Goal: Communication & Community: Answer question/provide support

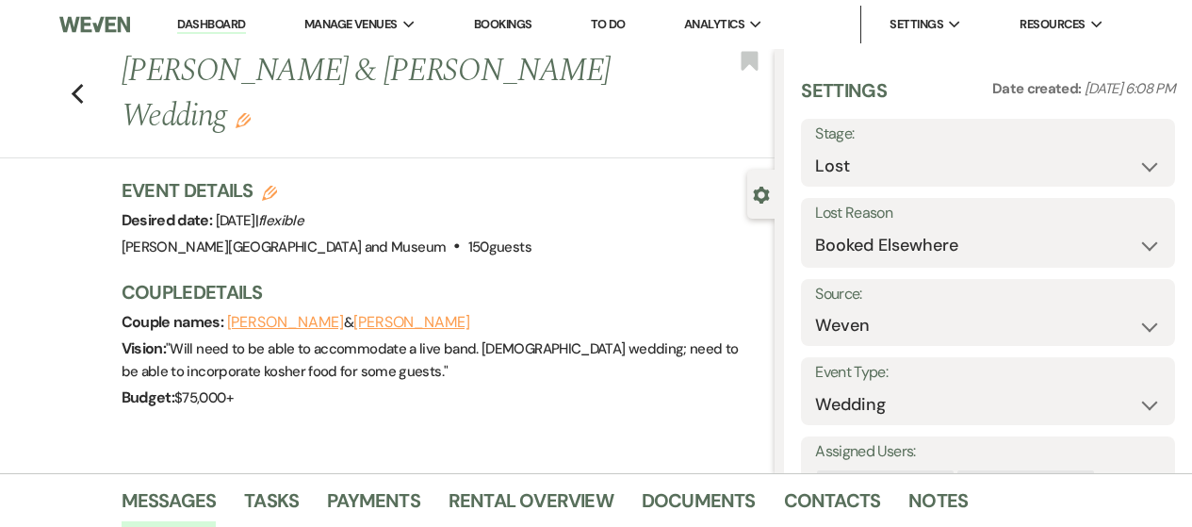
select select "8"
select select "6"
select select "1"
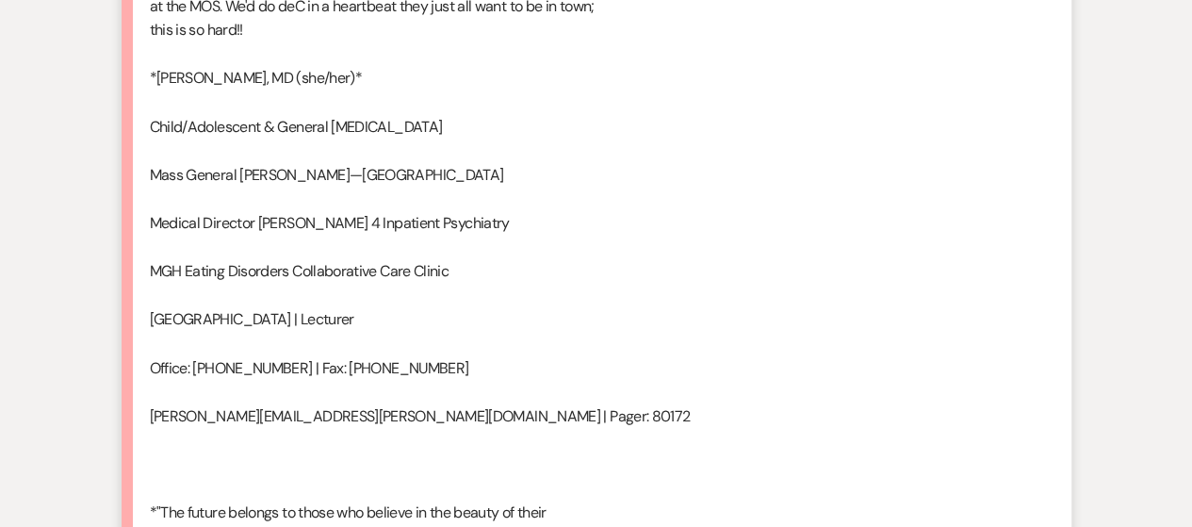
scroll to position [19671, 0]
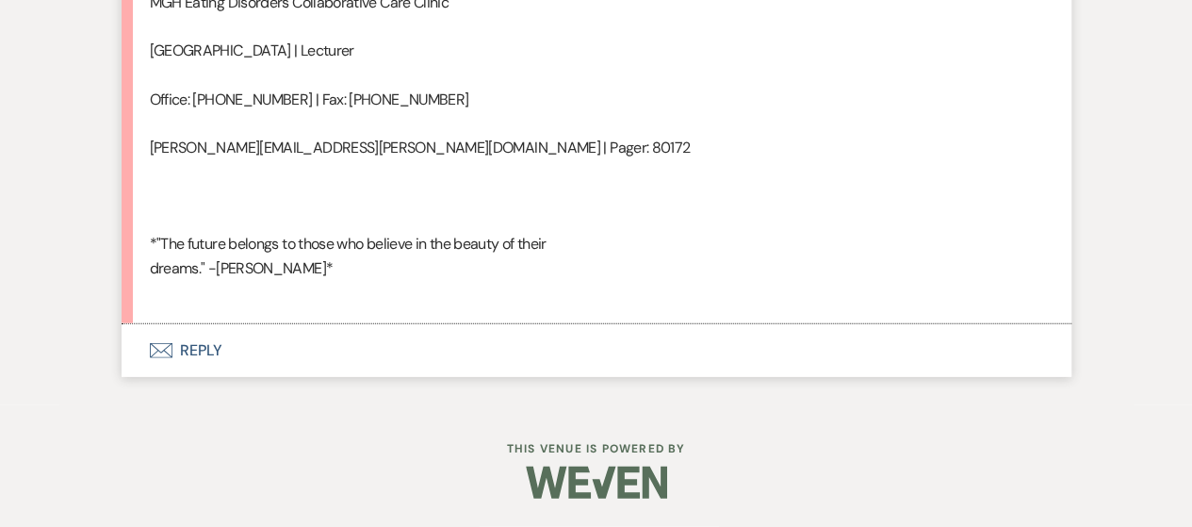
click at [195, 359] on button "Envelope Reply" at bounding box center [597, 350] width 950 height 53
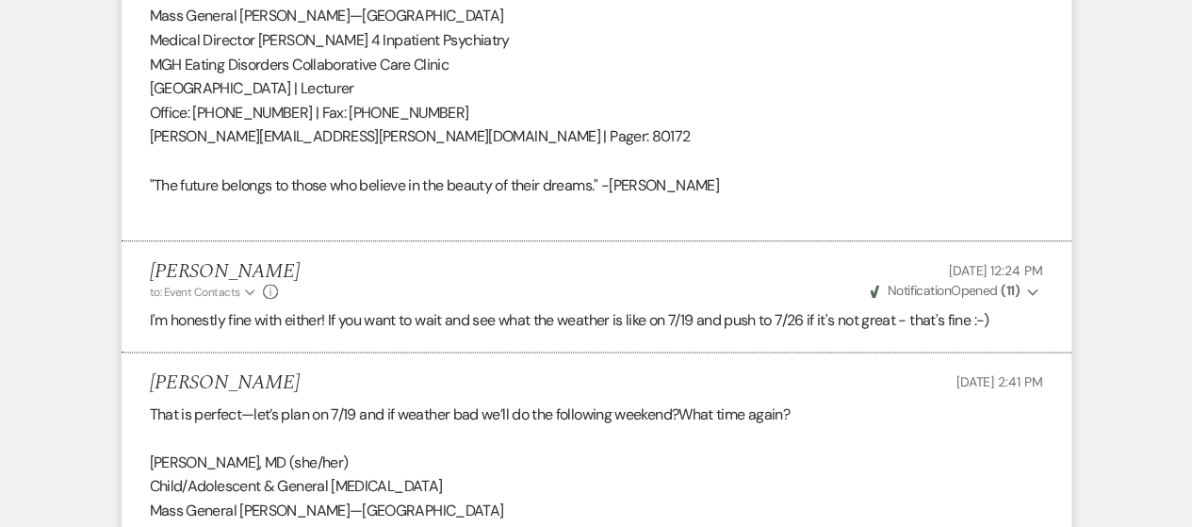
scroll to position [0, 0]
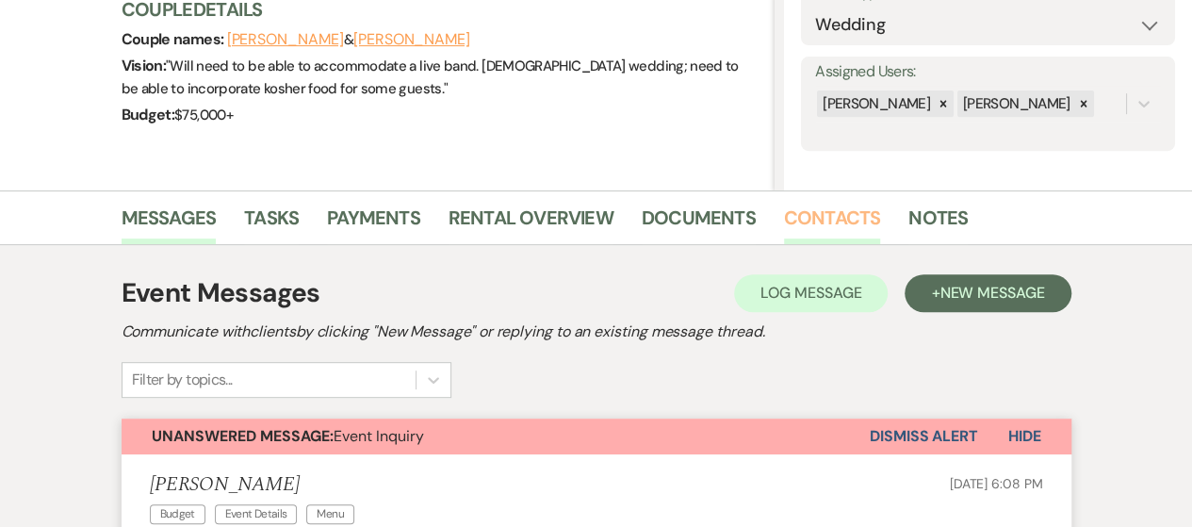
click at [810, 212] on link "Contacts" at bounding box center [832, 223] width 97 height 41
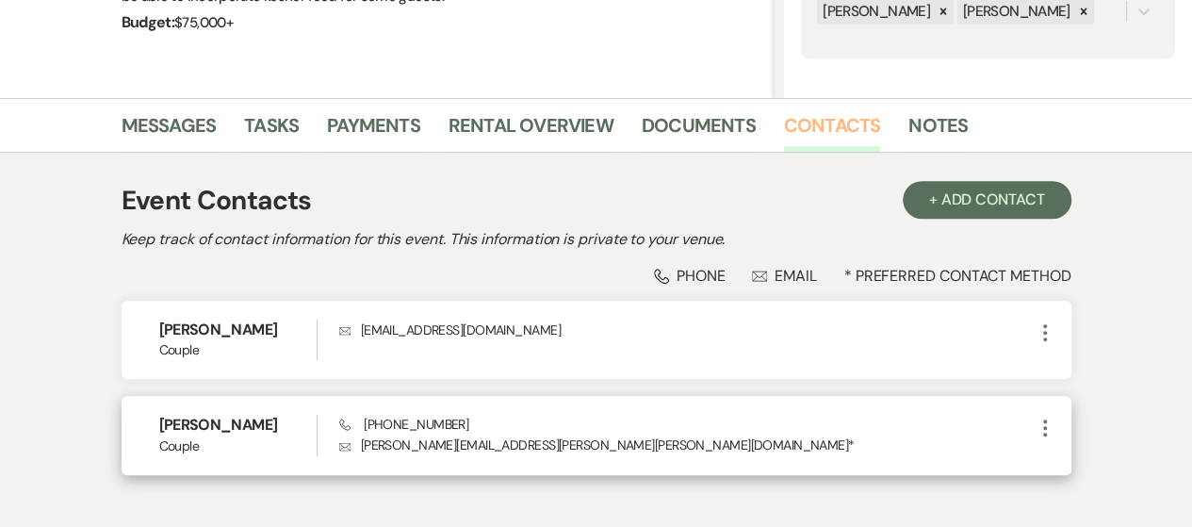
scroll to position [471, 0]
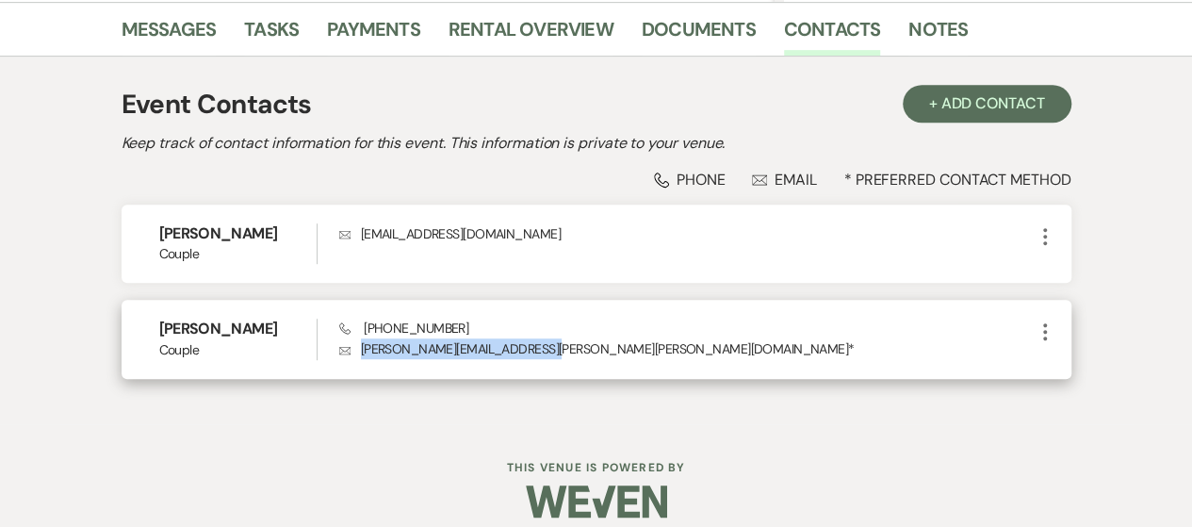
drag, startPoint x: 360, startPoint y: 349, endPoint x: 531, endPoint y: 347, distance: 171.5
click at [531, 347] on p "Envelope [PERSON_NAME][EMAIL_ADDRESS][PERSON_NAME][PERSON_NAME][DOMAIN_NAME] *" at bounding box center [686, 348] width 694 height 21
copy p "[PERSON_NAME][EMAIL_ADDRESS][PERSON_NAME][PERSON_NAME][DOMAIN_NAME]"
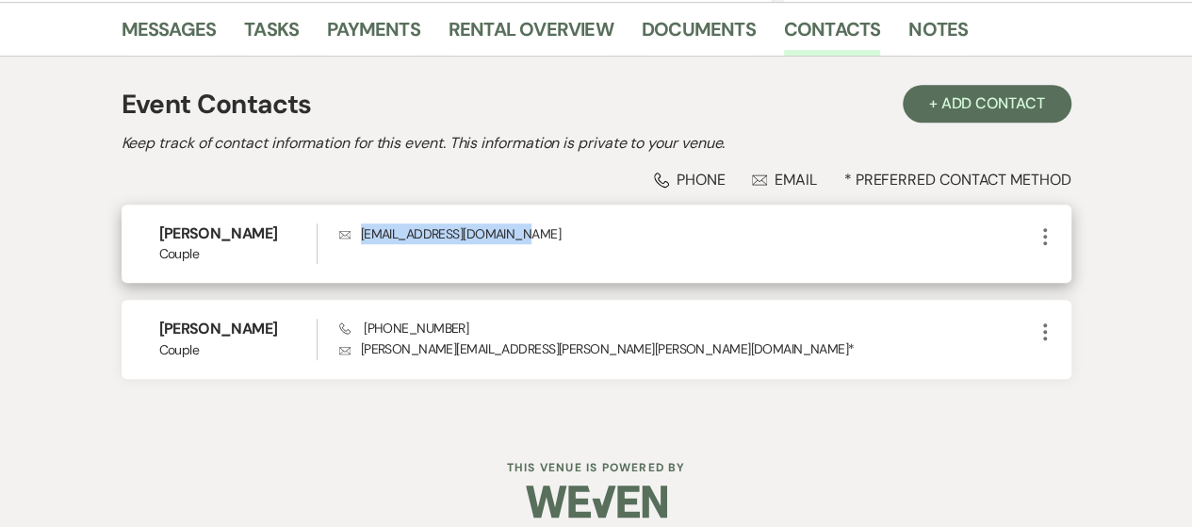
drag, startPoint x: 360, startPoint y: 235, endPoint x: 544, endPoint y: 234, distance: 184.6
click at [544, 234] on p "Envelope [EMAIL_ADDRESS][DOMAIN_NAME]" at bounding box center [686, 233] width 694 height 21
copy p "[EMAIL_ADDRESS][DOMAIN_NAME]"
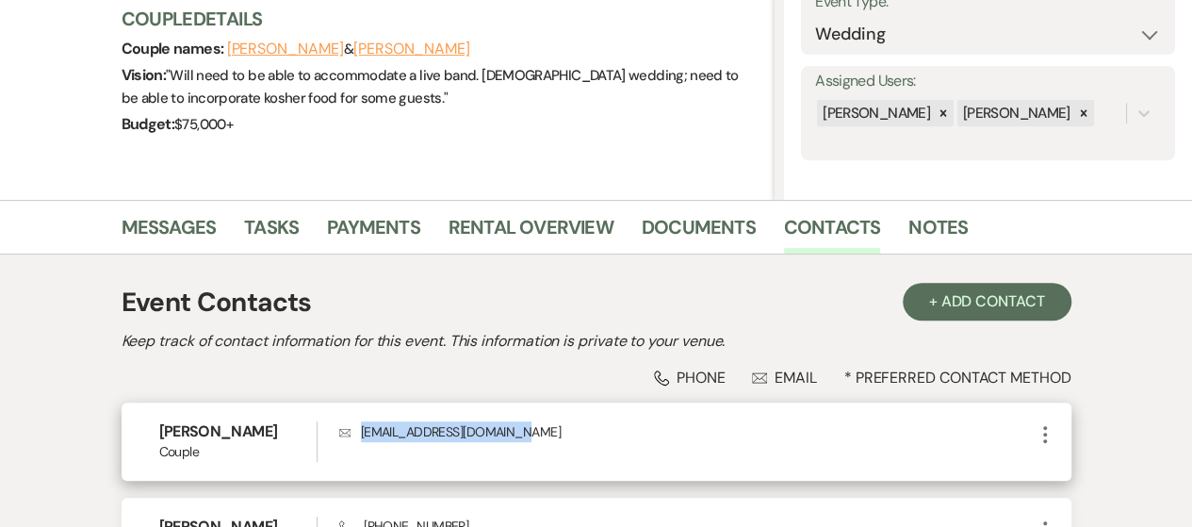
scroll to position [94, 0]
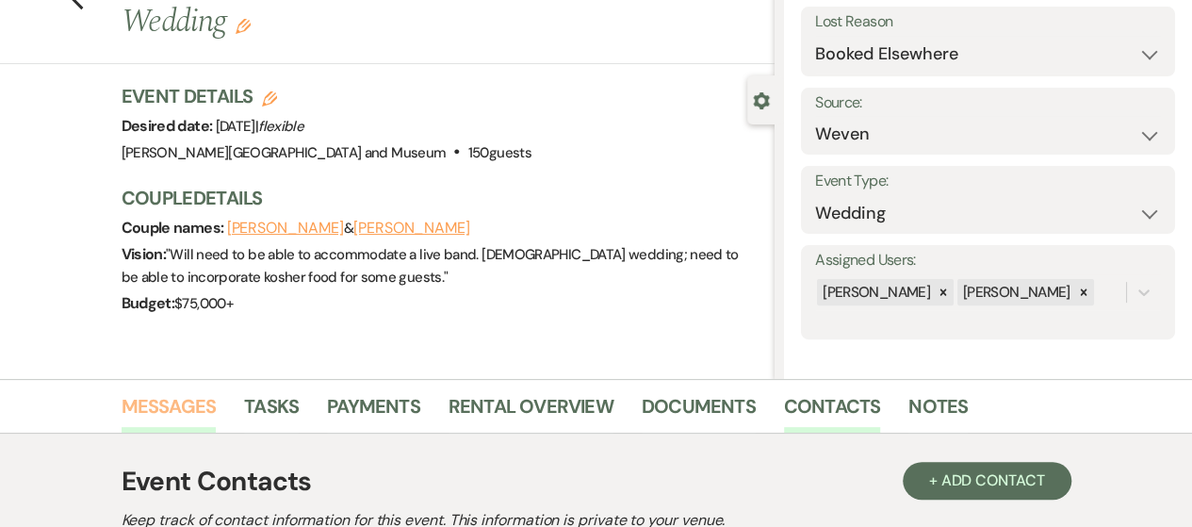
click at [161, 406] on link "Messages" at bounding box center [169, 411] width 95 height 41
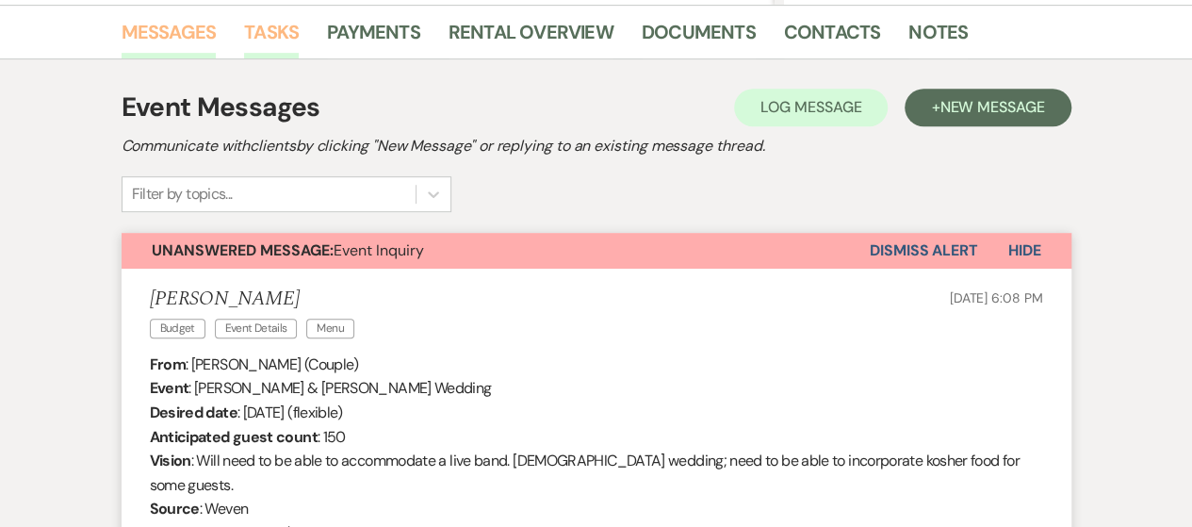
scroll to position [471, 0]
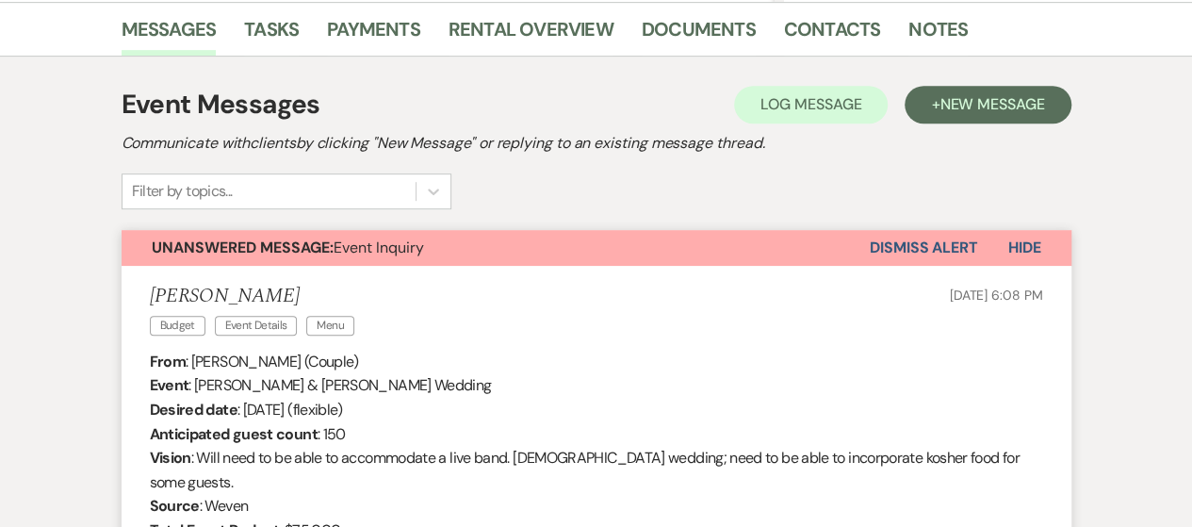
click at [918, 233] on button "Dismiss Alert" at bounding box center [923, 248] width 108 height 36
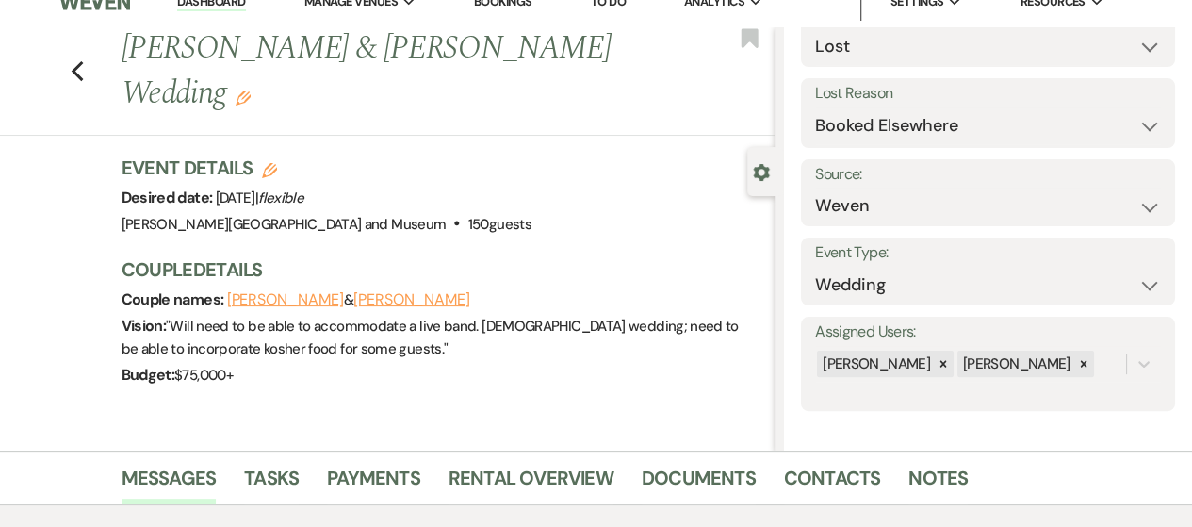
scroll to position [0, 0]
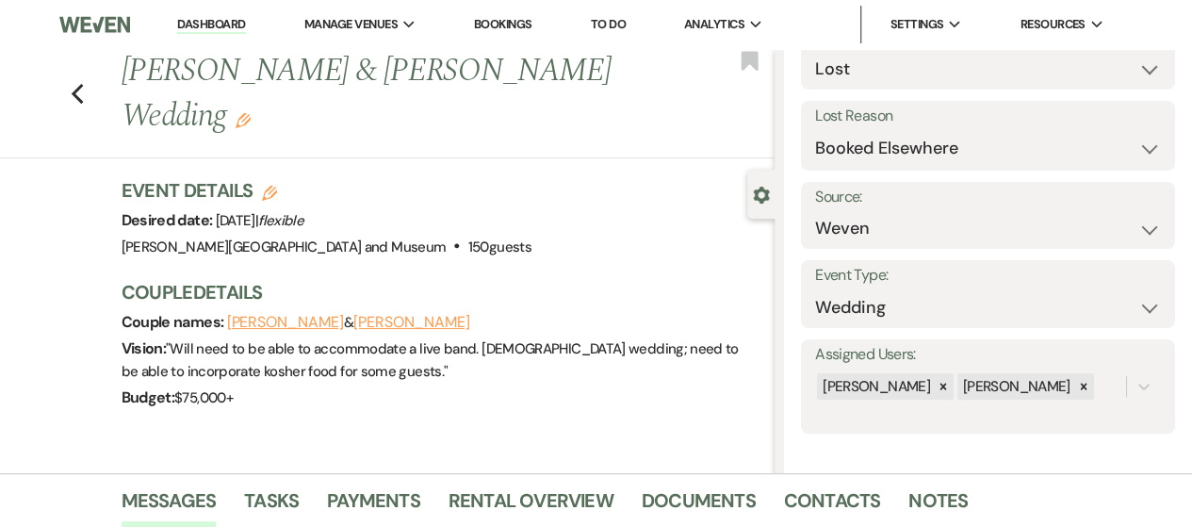
click at [216, 21] on link "Dashboard" at bounding box center [211, 25] width 68 height 18
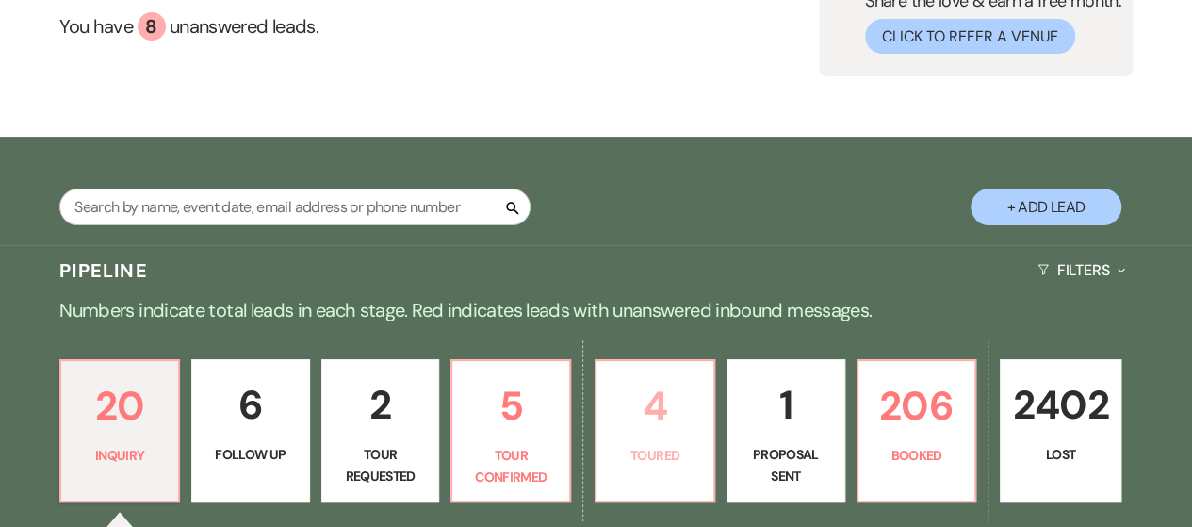
scroll to position [377, 0]
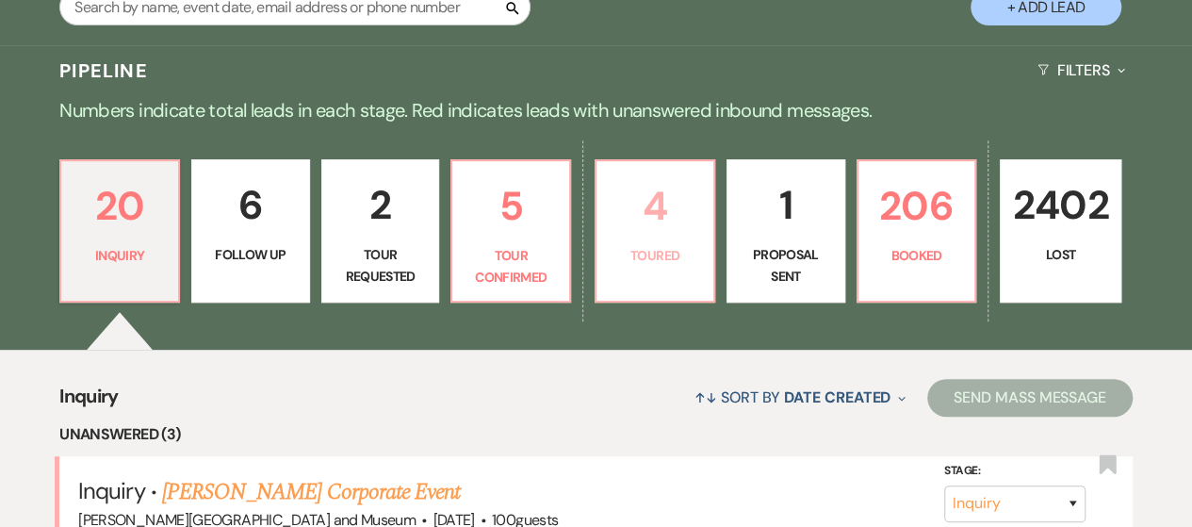
click at [682, 232] on p "4" at bounding box center [655, 205] width 94 height 63
select select "5"
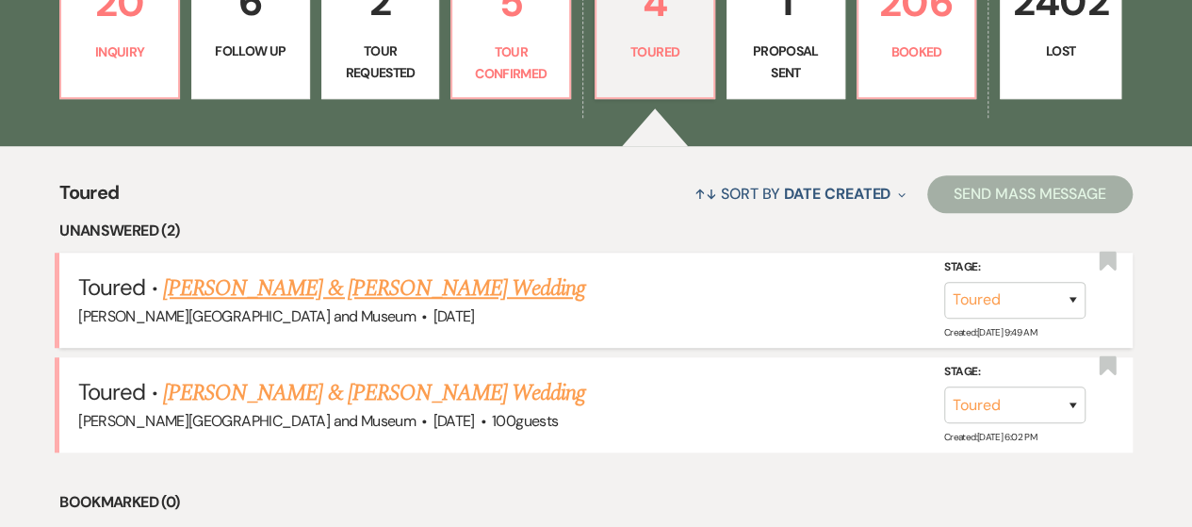
scroll to position [659, 0]
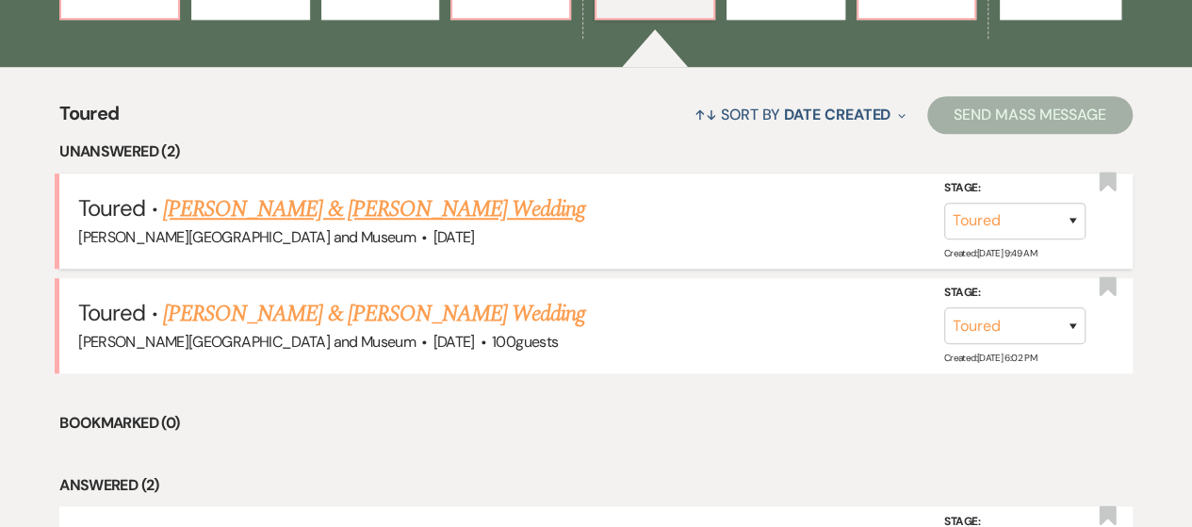
click at [405, 204] on link "[PERSON_NAME] & [PERSON_NAME] Wedding" at bounding box center [374, 209] width 422 height 34
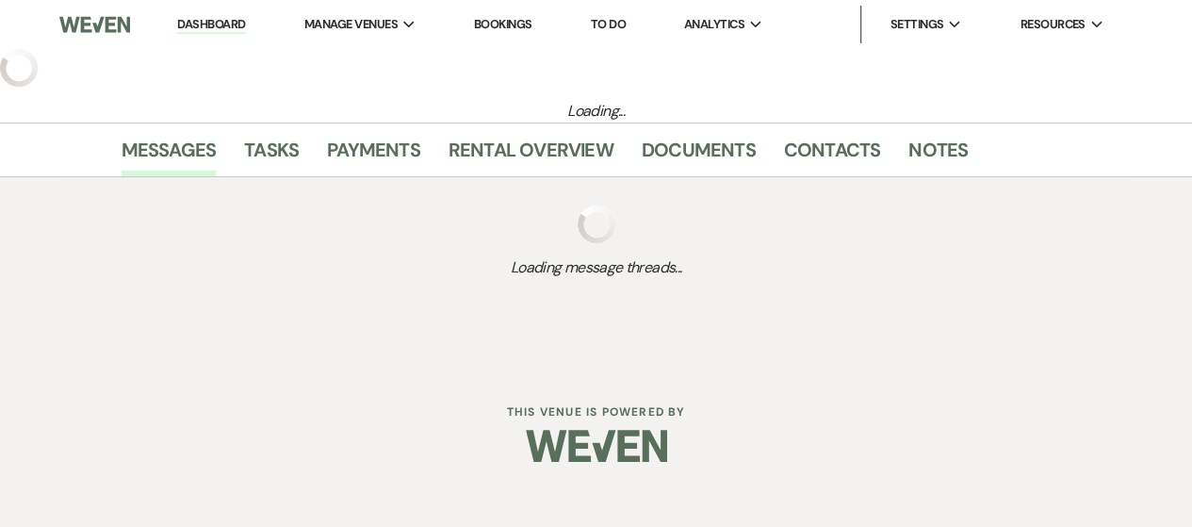
select select "5"
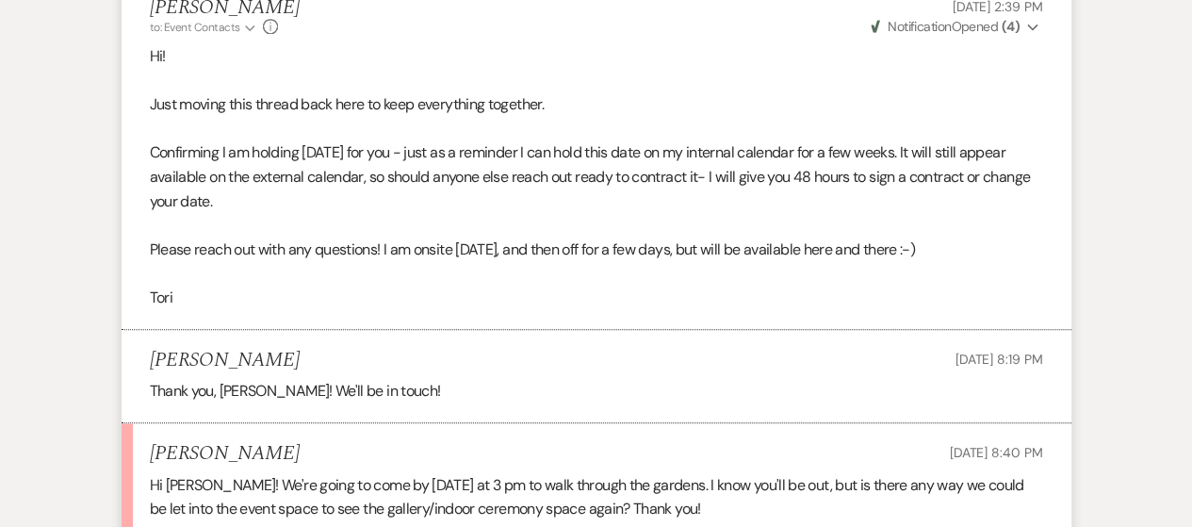
scroll to position [1054, 0]
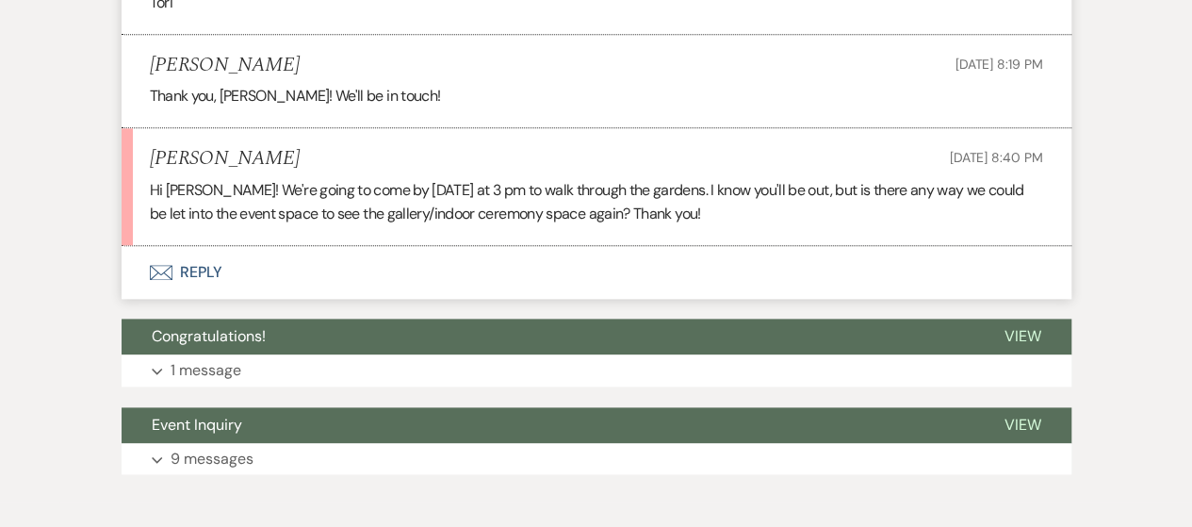
click at [219, 268] on button "Envelope Reply" at bounding box center [597, 272] width 950 height 53
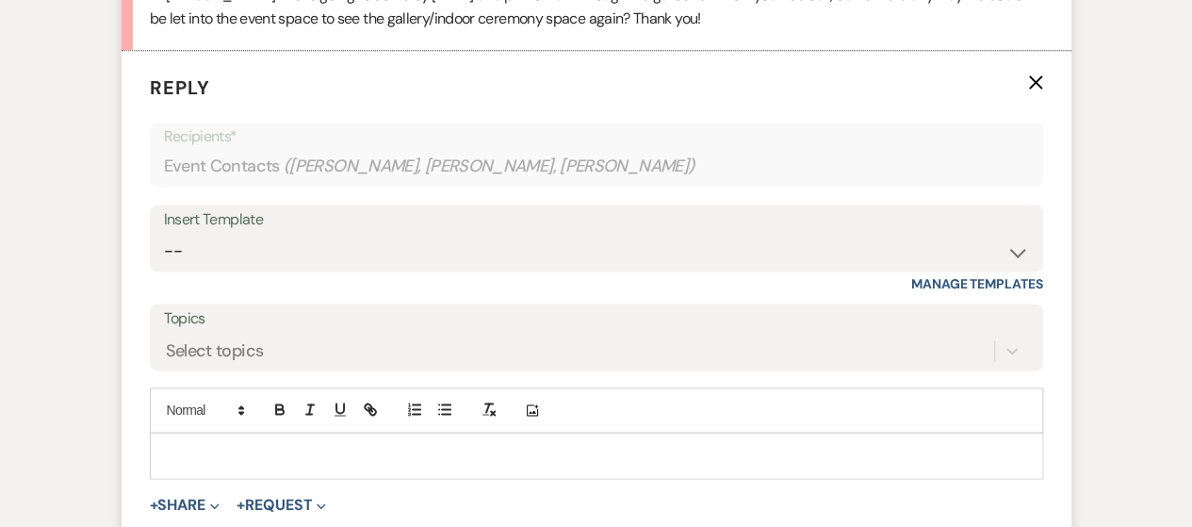
scroll to position [1313, 0]
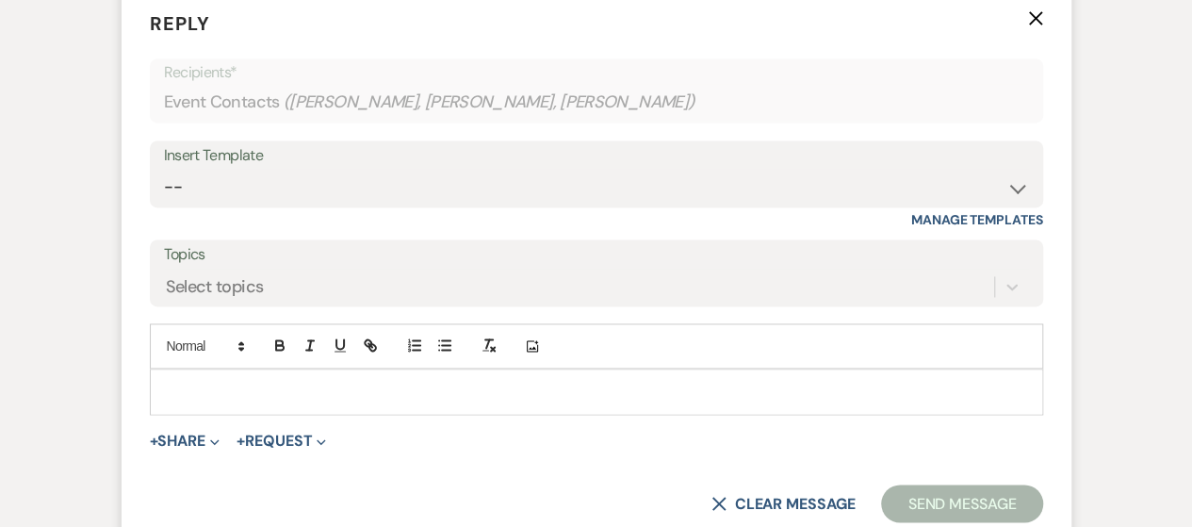
click at [249, 390] on p at bounding box center [596, 391] width 863 height 21
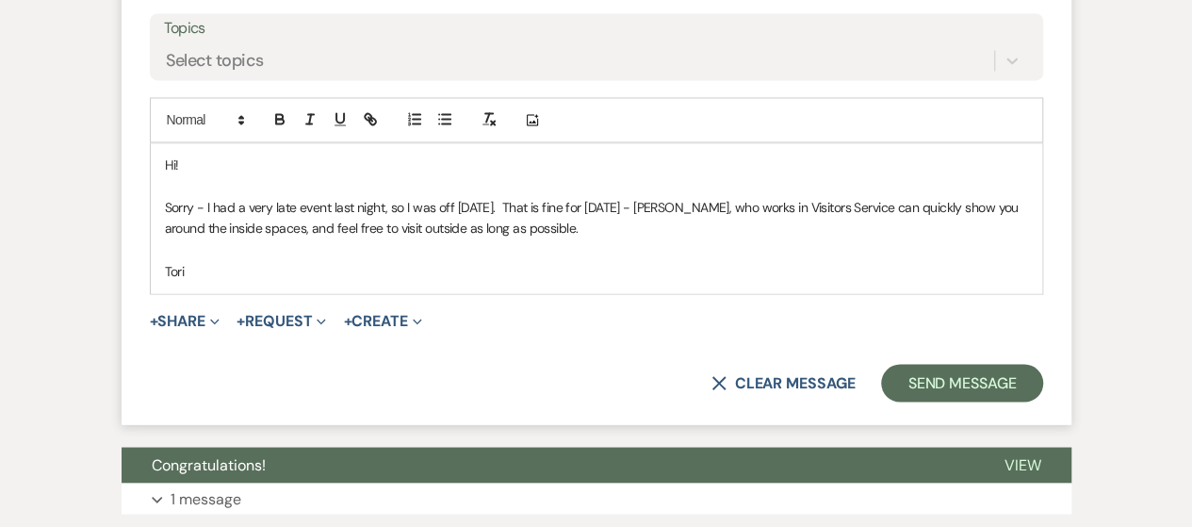
scroll to position [1596, 0]
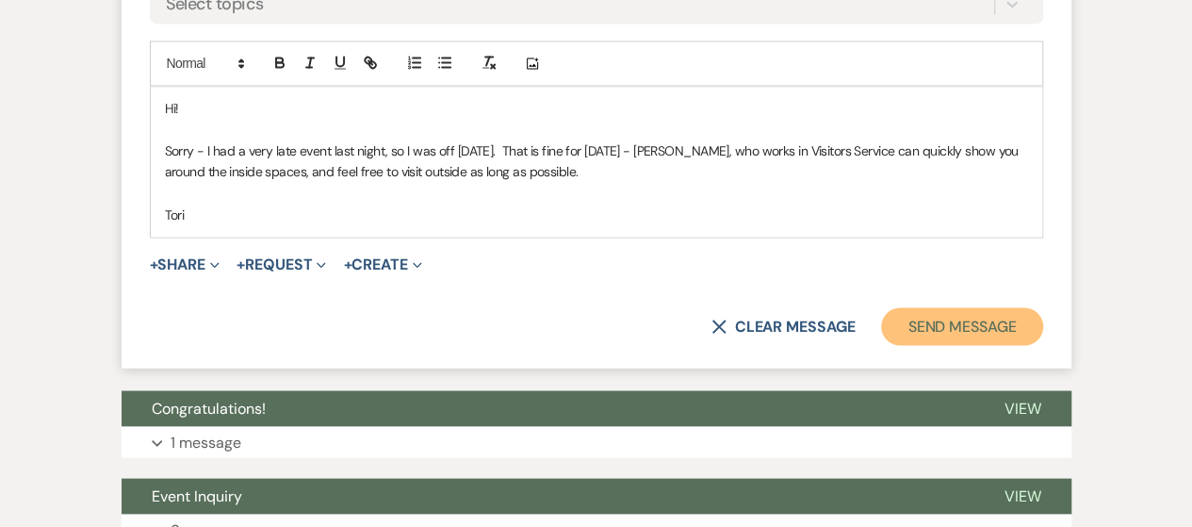
click at [936, 323] on button "Send Message" at bounding box center [961, 326] width 161 height 38
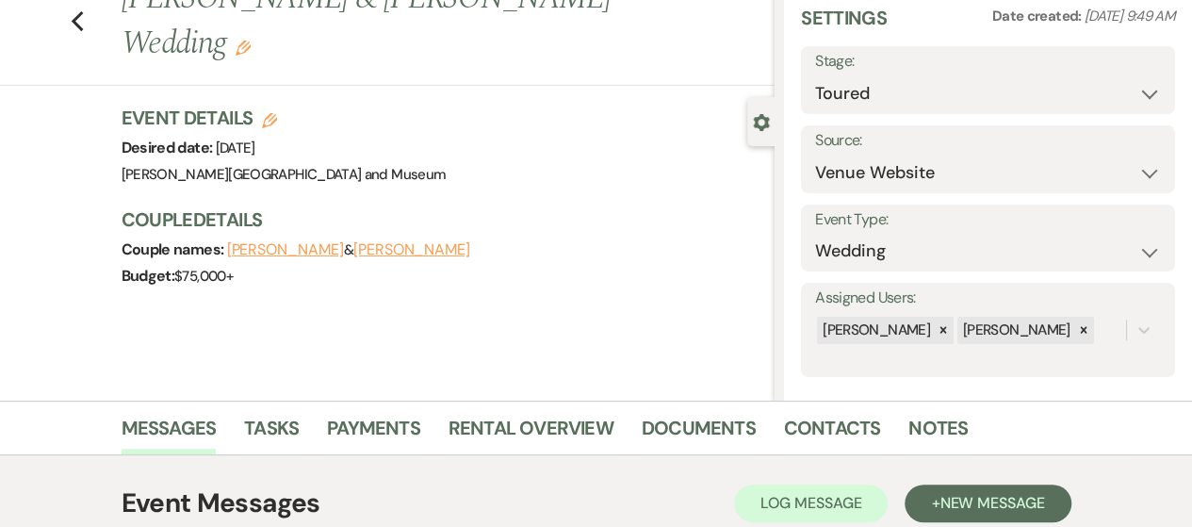
scroll to position [0, 0]
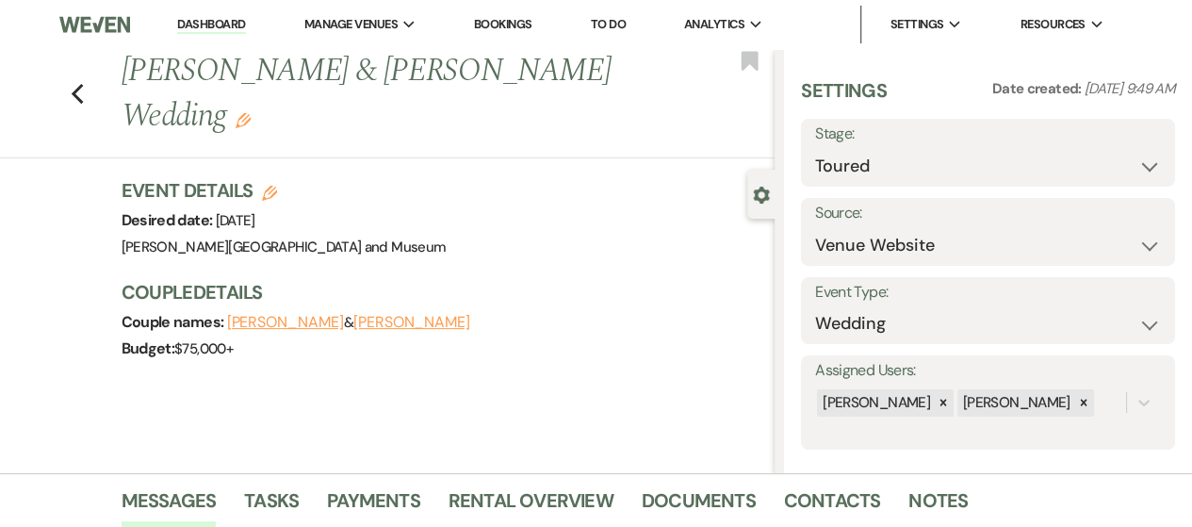
click at [219, 22] on link "Dashboard" at bounding box center [211, 25] width 68 height 18
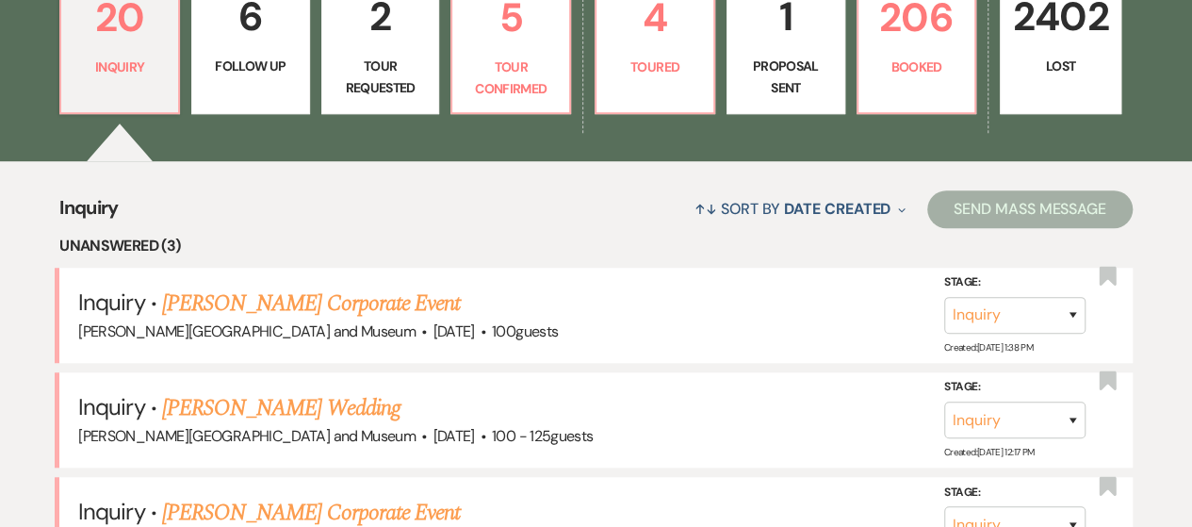
scroll to position [754, 0]
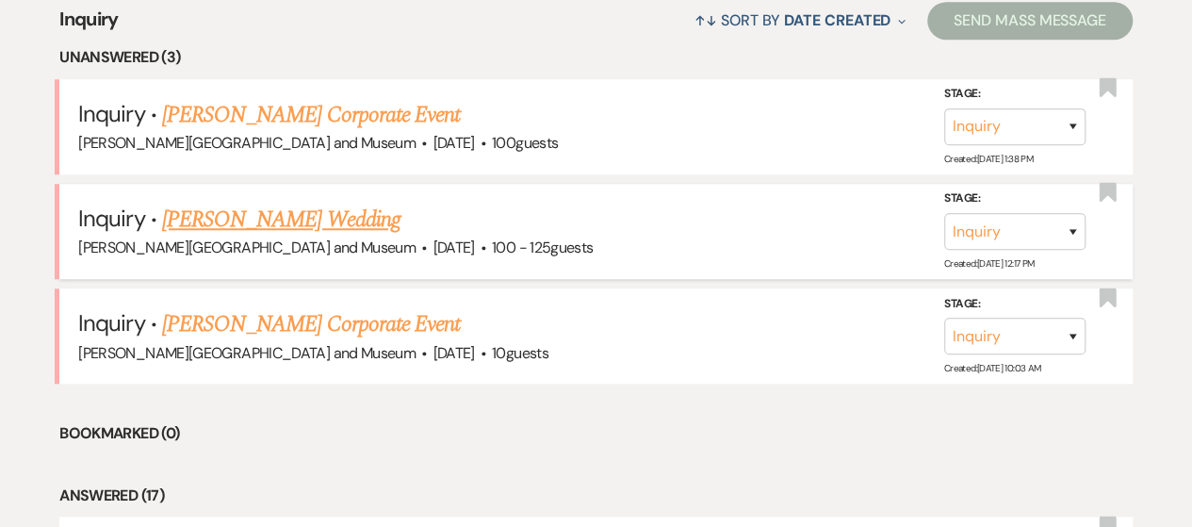
click at [286, 219] on link "[PERSON_NAME] Wedding" at bounding box center [281, 220] width 238 height 34
select select "1"
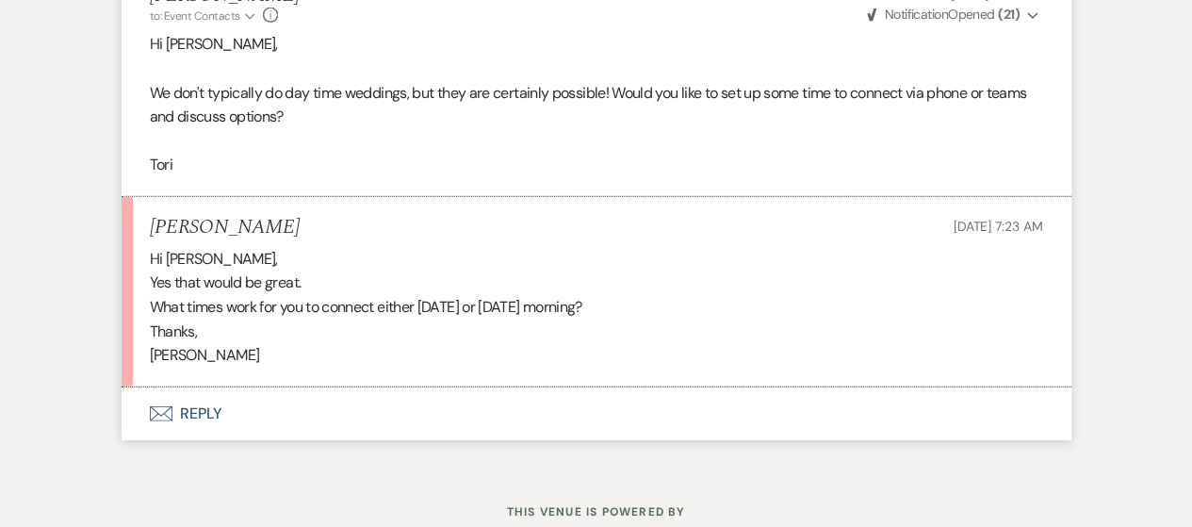
scroll to position [2655, 0]
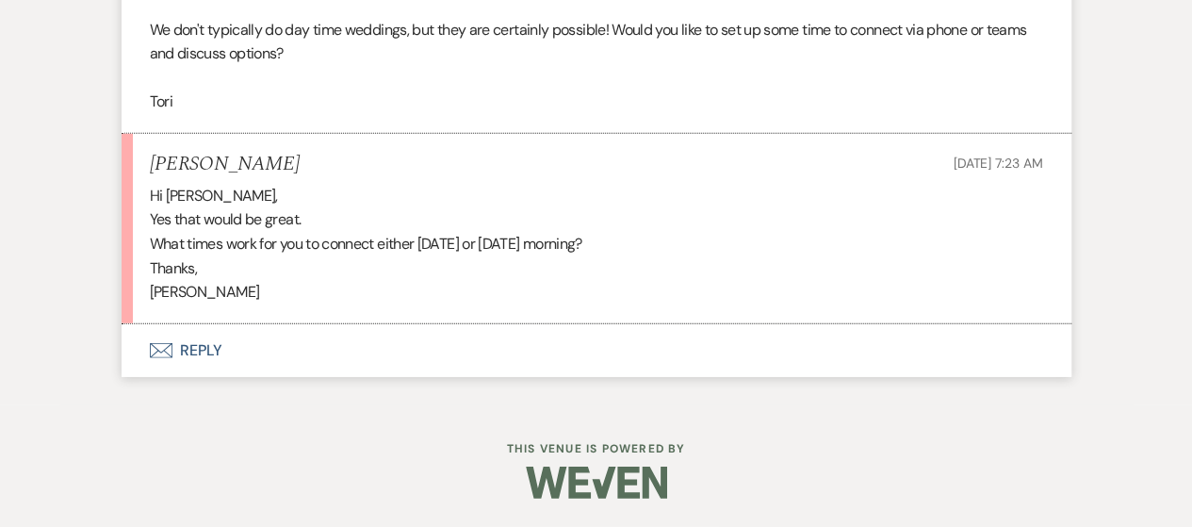
click at [165, 363] on button "Envelope Reply" at bounding box center [597, 350] width 950 height 53
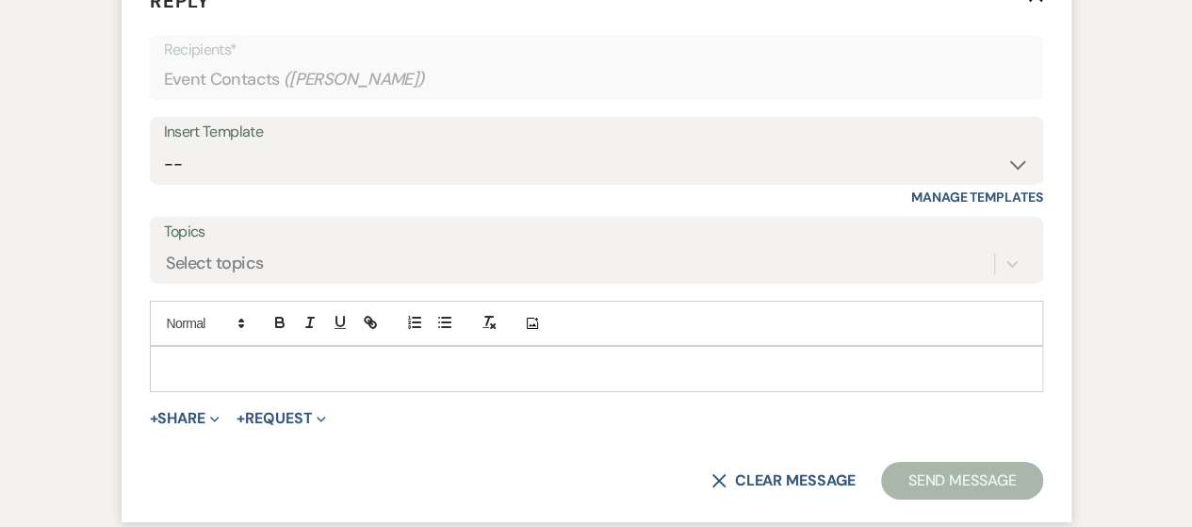
scroll to position [2994, 0]
click at [192, 379] on p at bounding box center [596, 368] width 863 height 21
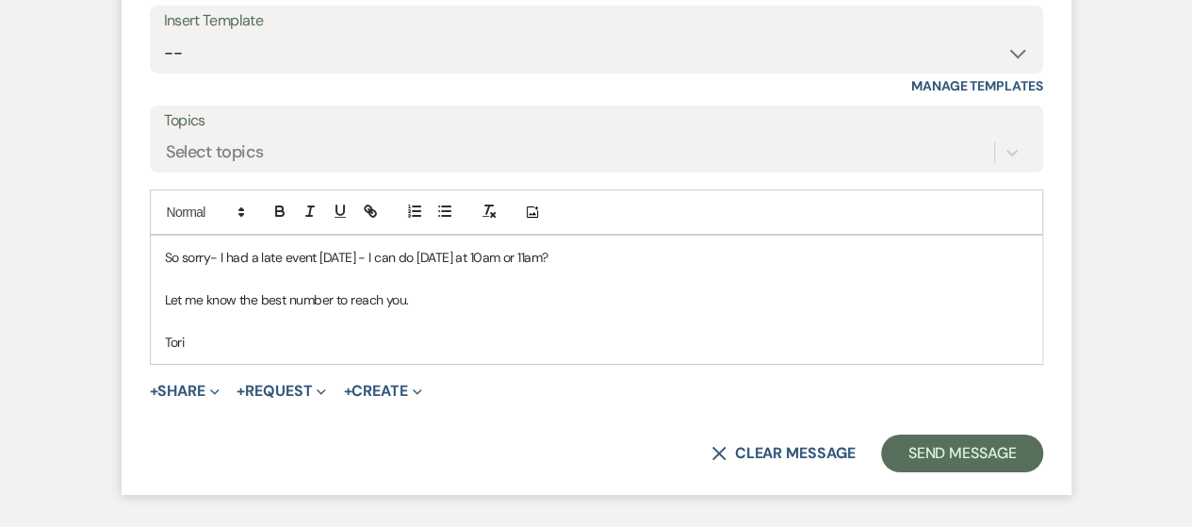
scroll to position [3265, 0]
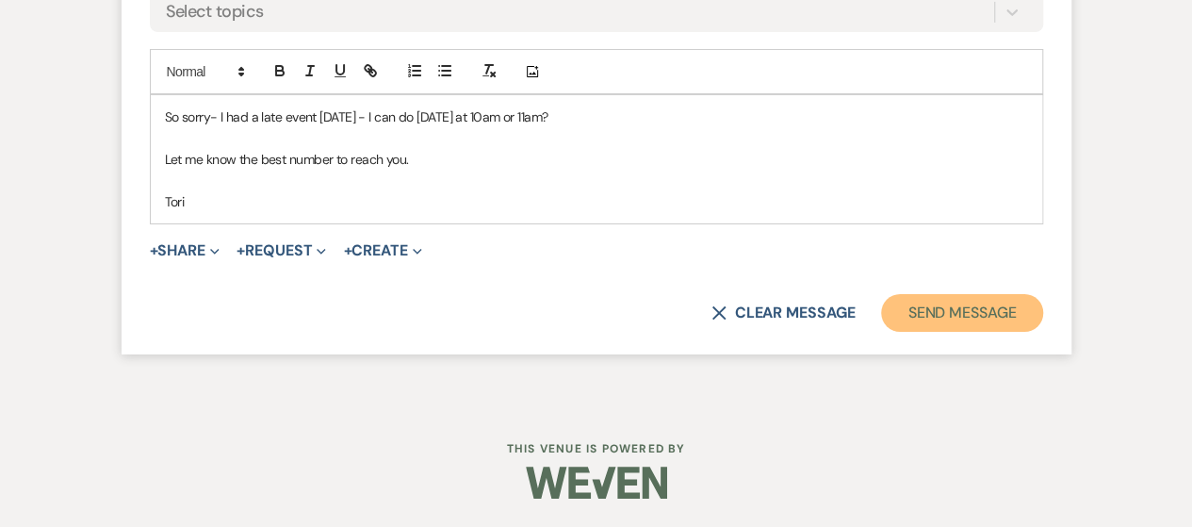
click at [908, 308] on button "Send Message" at bounding box center [961, 313] width 161 height 38
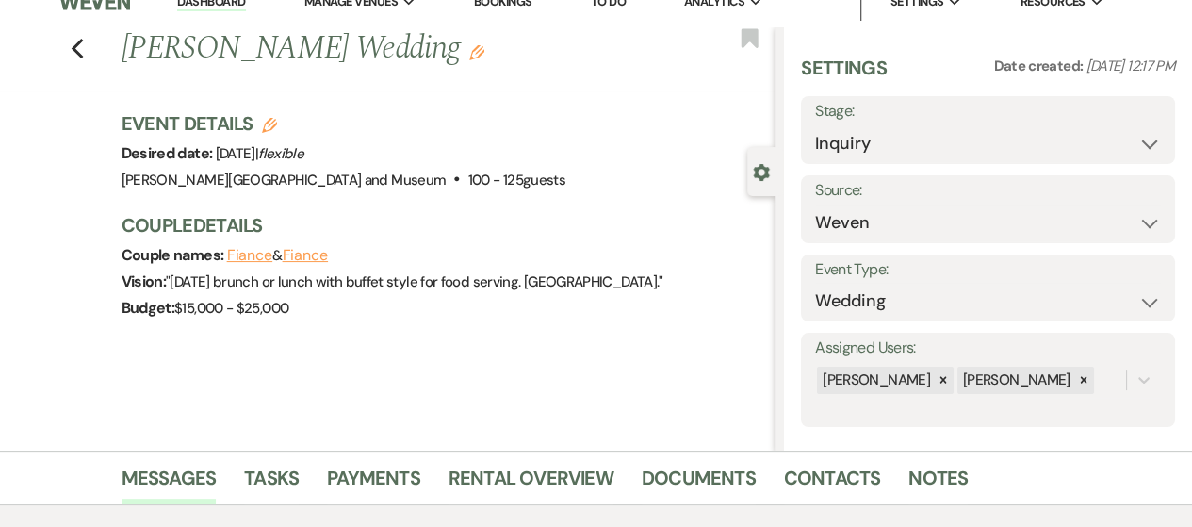
scroll to position [0, 0]
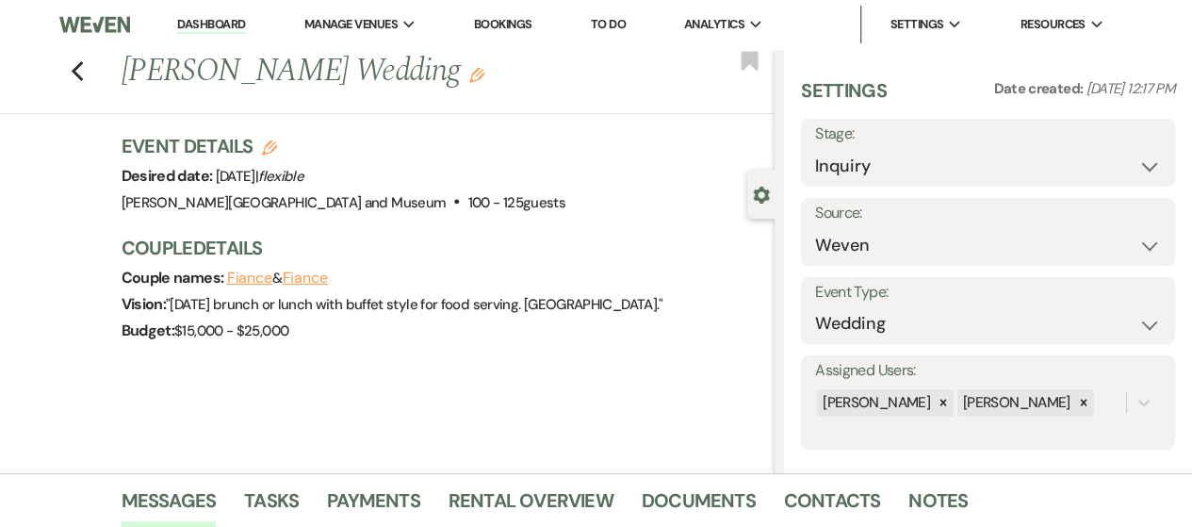
click at [227, 22] on link "Dashboard" at bounding box center [211, 25] width 68 height 18
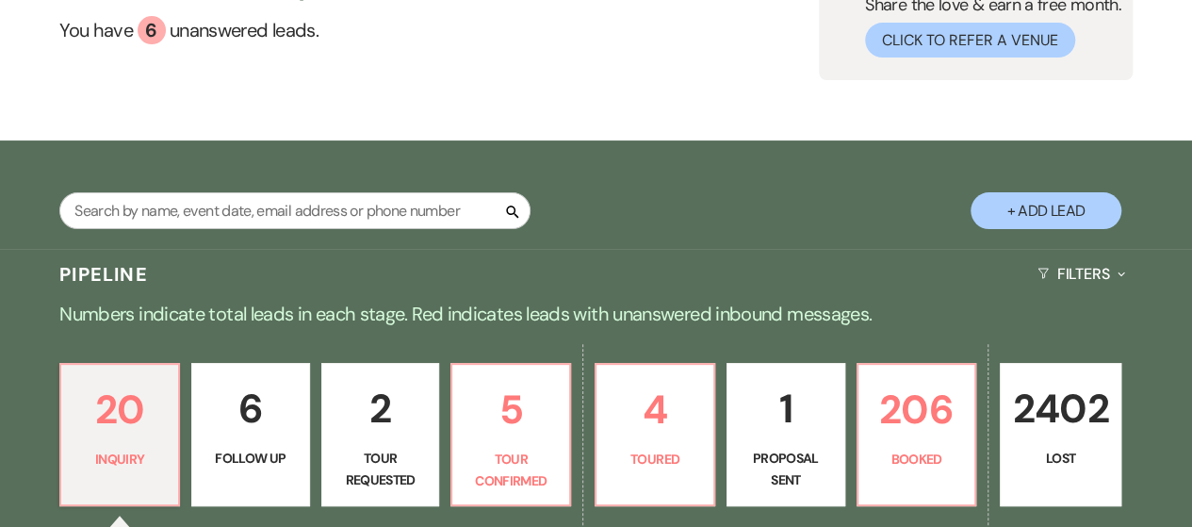
scroll to position [377, 0]
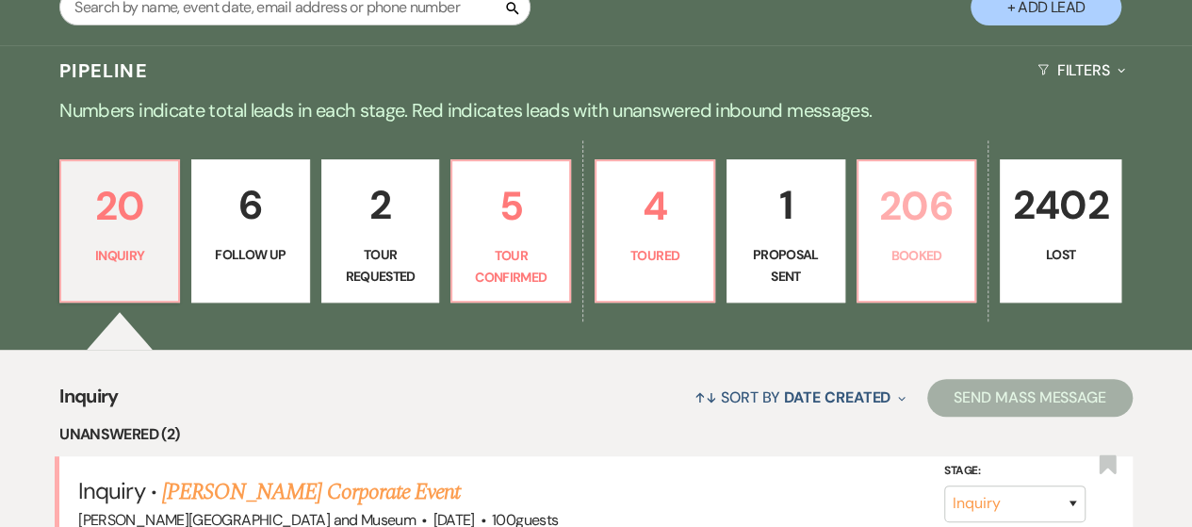
click at [883, 243] on link "206 Booked" at bounding box center [916, 230] width 121 height 143
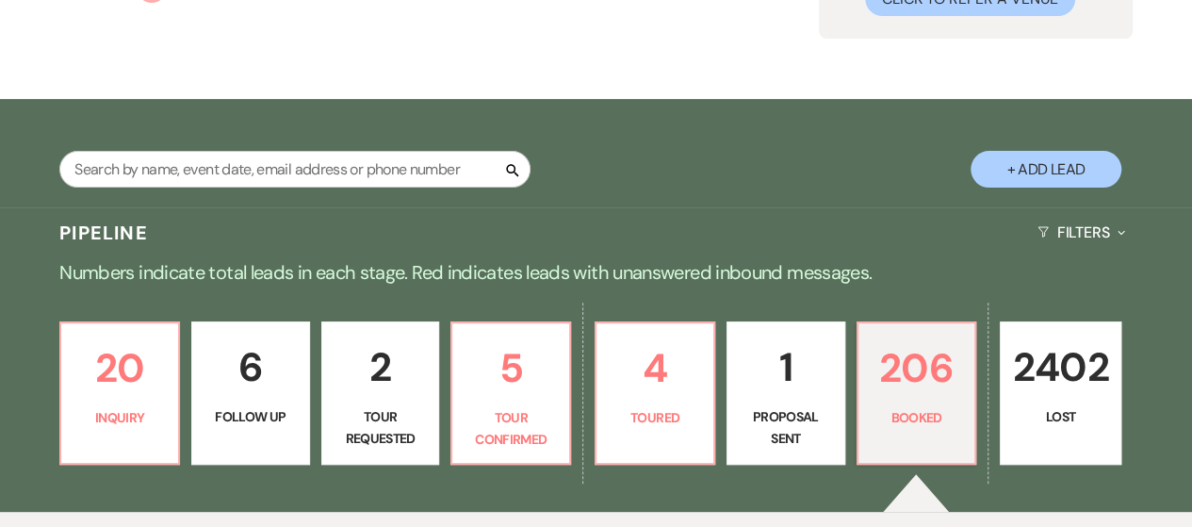
scroll to position [94, 0]
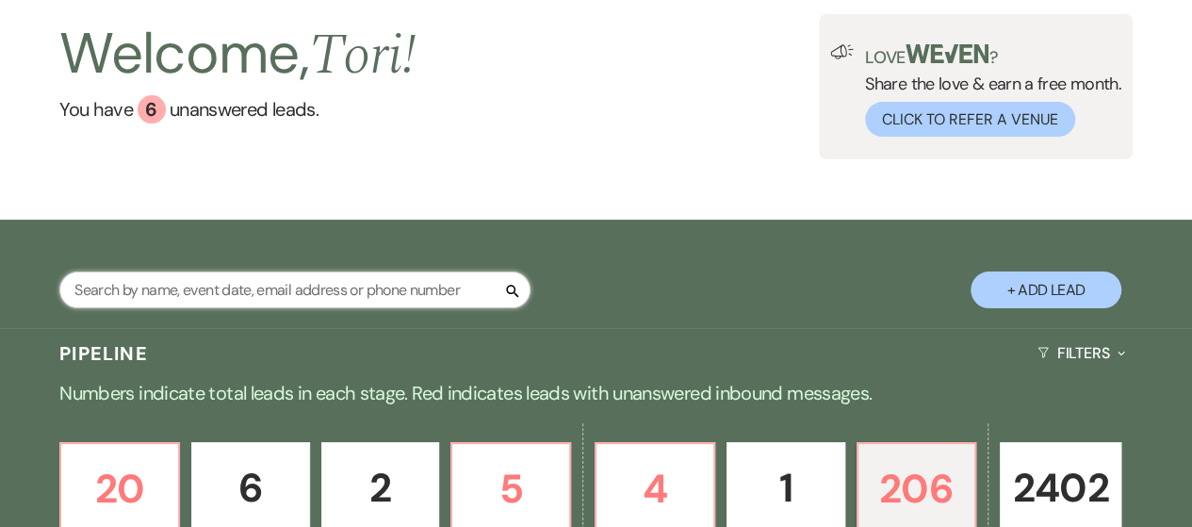
click at [241, 301] on input "text" at bounding box center [294, 289] width 471 height 37
type input "mcke"
select select "8"
select select "4"
select select "8"
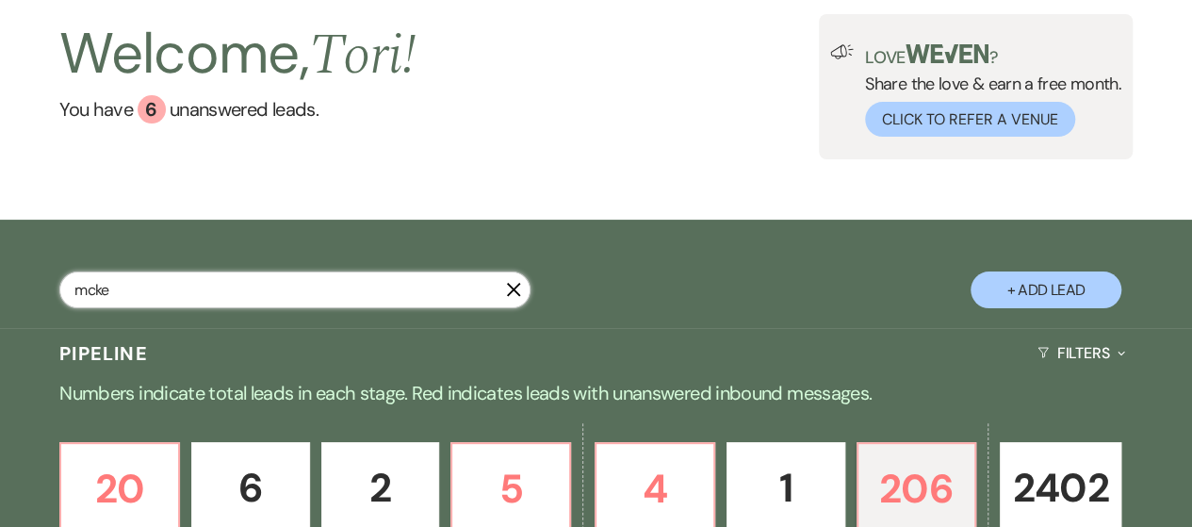
select select "10"
select select "8"
select select "5"
select select "8"
select select "5"
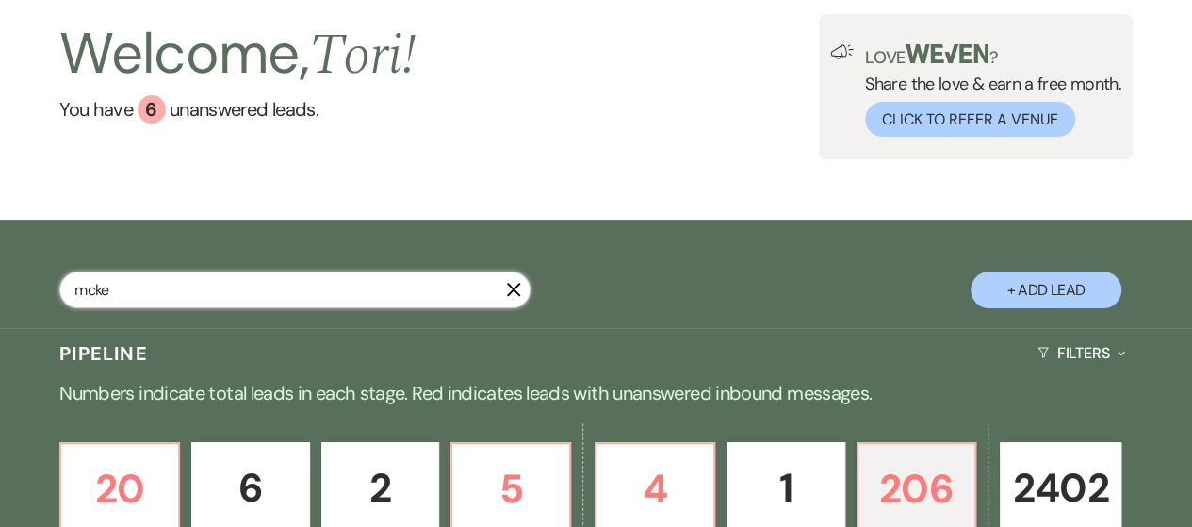
select select "8"
select select "2"
select select "8"
select select "2"
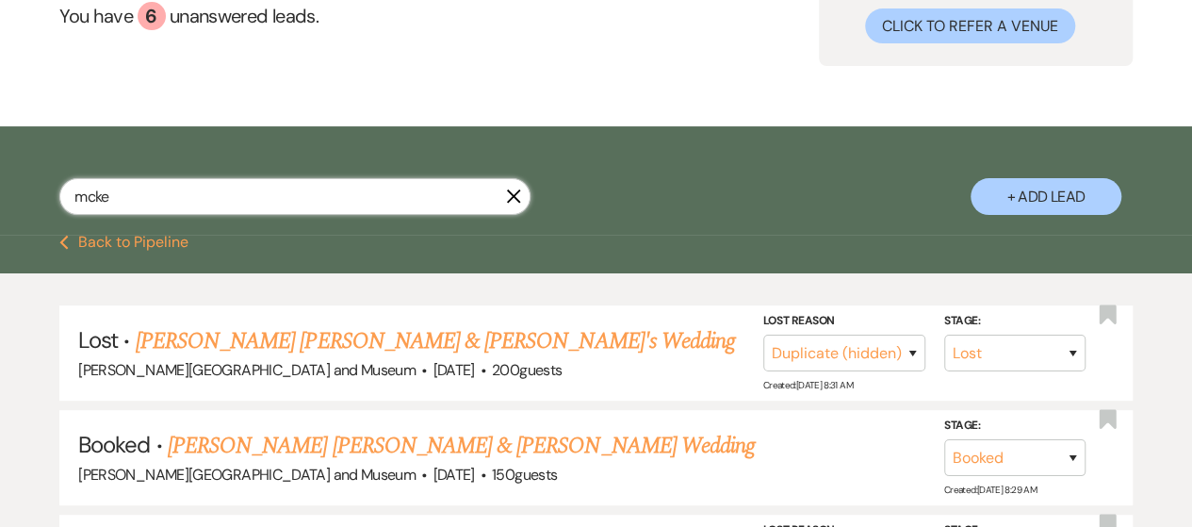
scroll to position [377, 0]
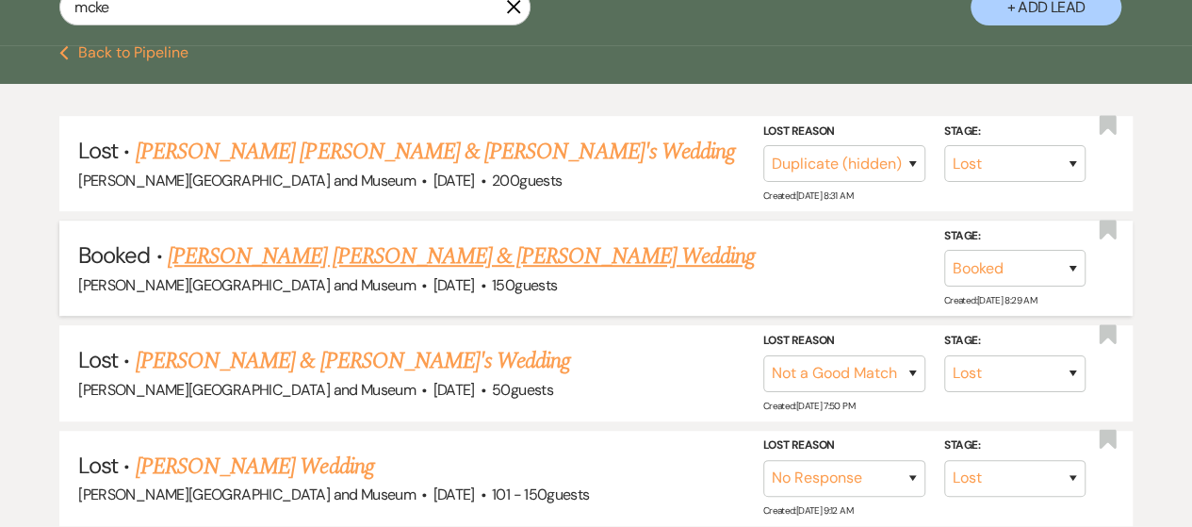
click at [264, 249] on link "[PERSON_NAME] [PERSON_NAME] & [PERSON_NAME] Wedding" at bounding box center [461, 256] width 587 height 34
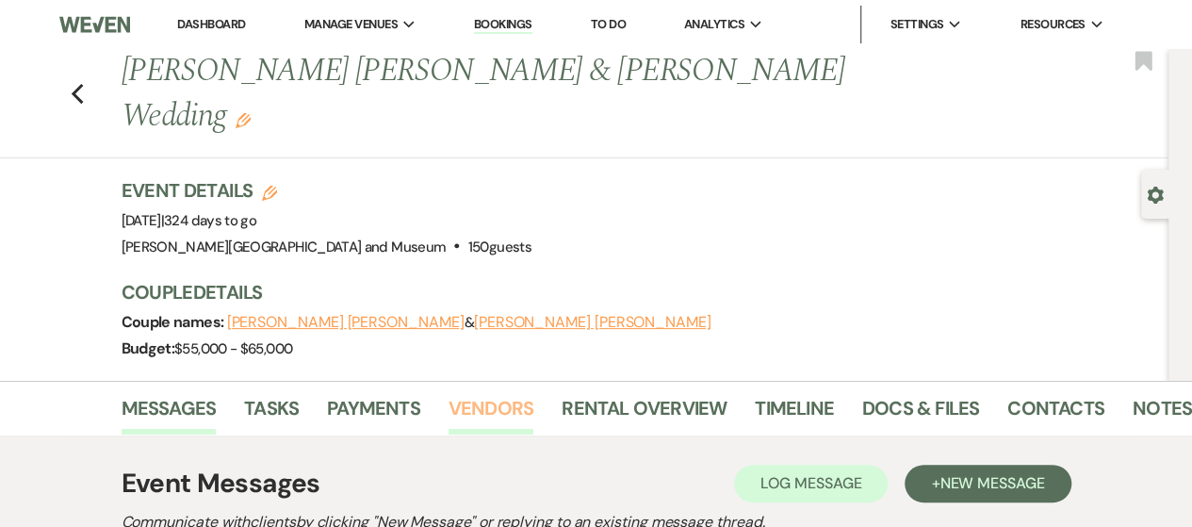
click at [483, 393] on link "Vendors" at bounding box center [490, 413] width 85 height 41
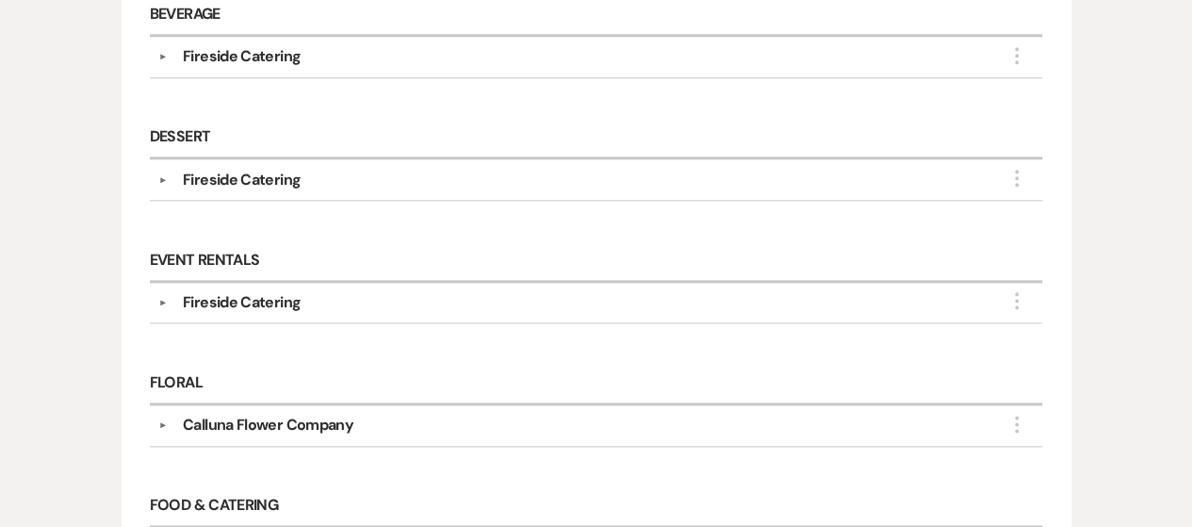
scroll to position [1032, 0]
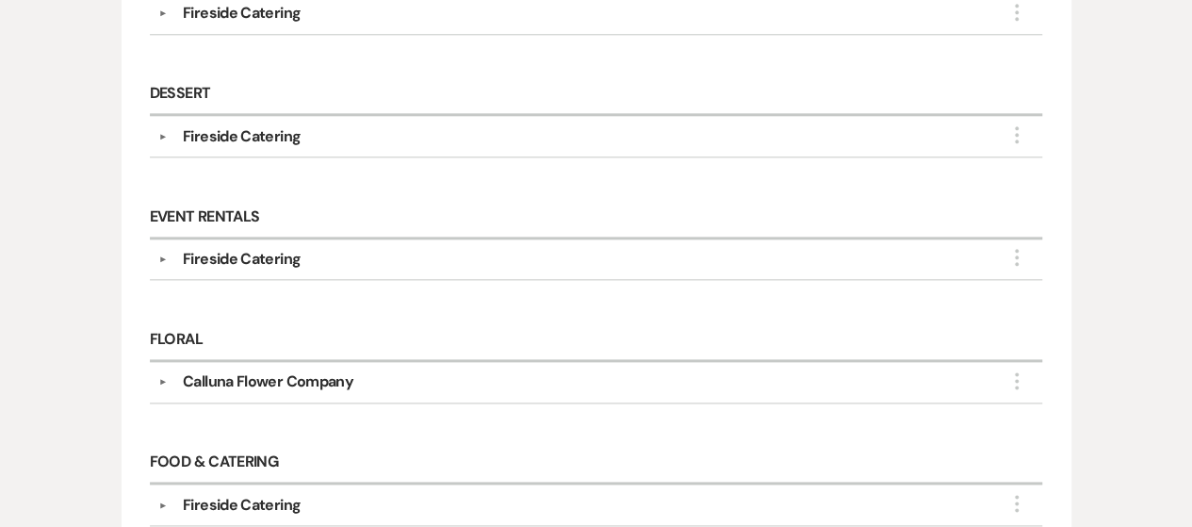
click at [168, 377] on button "▼" at bounding box center [163, 381] width 23 height 9
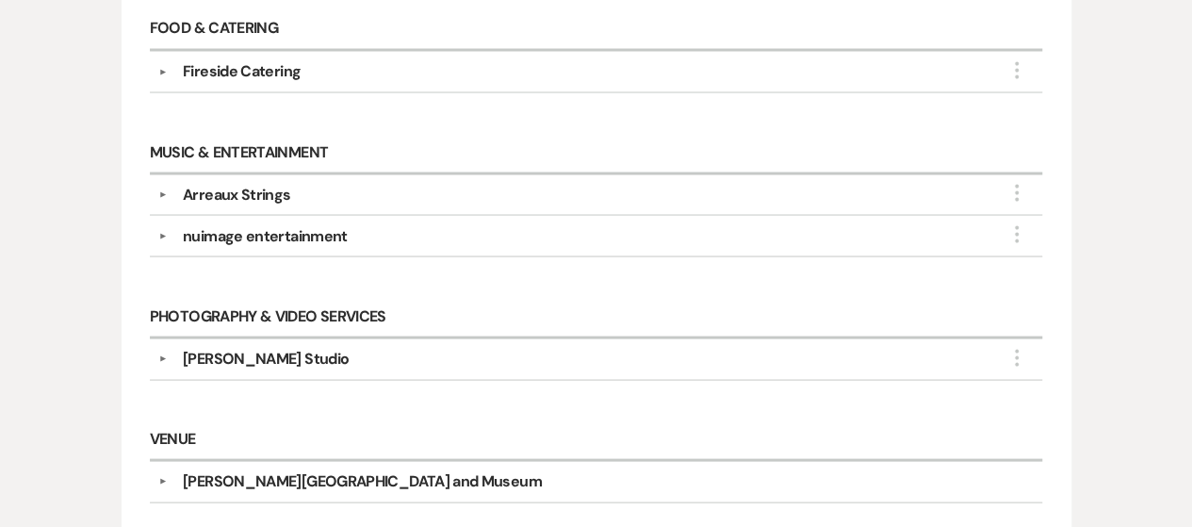
scroll to position [1692, 0]
click at [151, 337] on div "▼ [PERSON_NAME] Studio More Company Contact Information: Rsvp [EMAIL_ADDRESS][D…" at bounding box center [596, 357] width 893 height 41
click at [168, 352] on button "▼" at bounding box center [163, 356] width 23 height 9
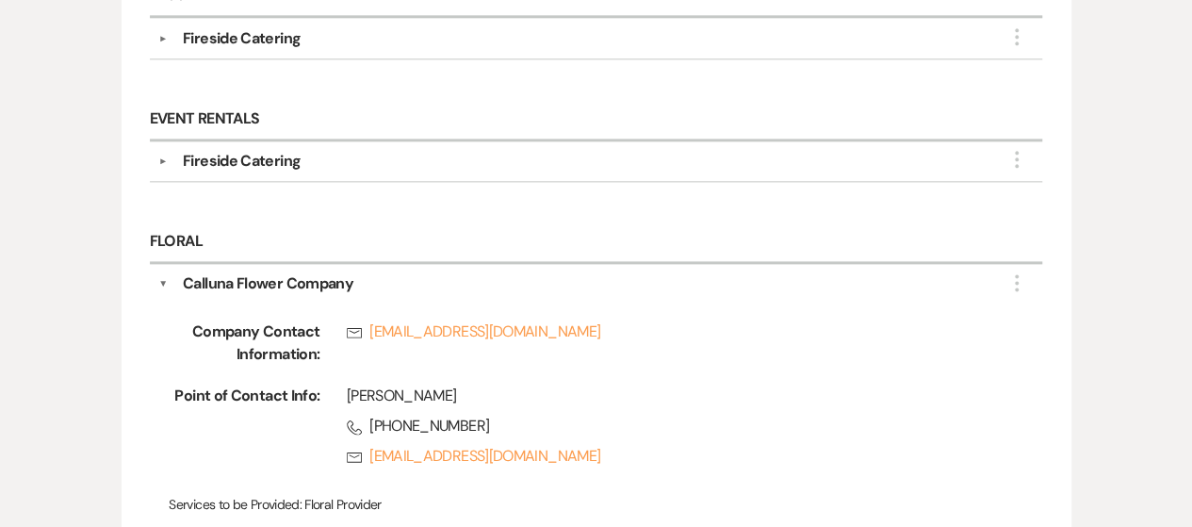
scroll to position [0, 0]
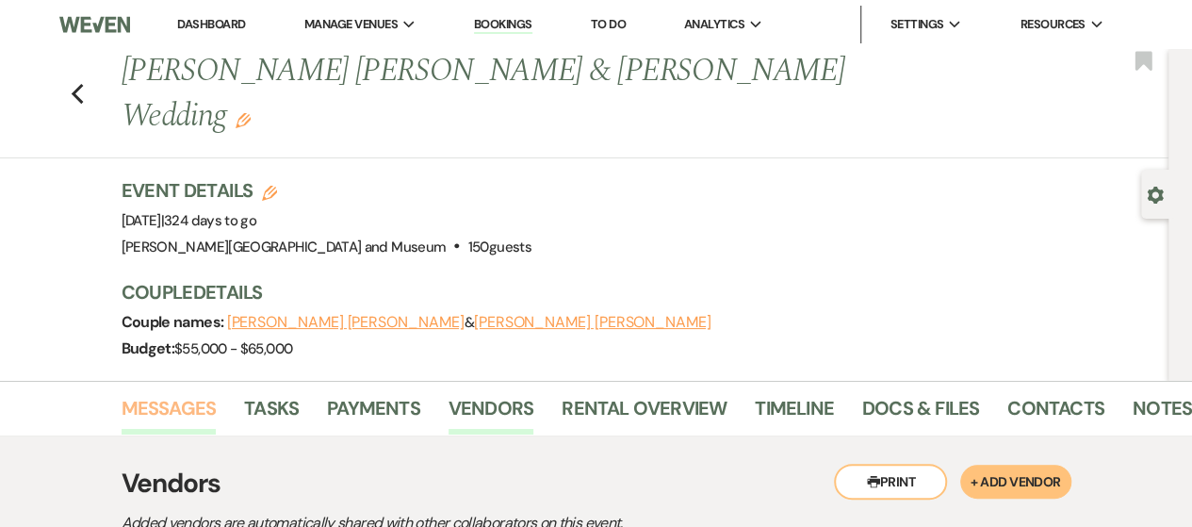
click at [136, 393] on link "Messages" at bounding box center [169, 413] width 95 height 41
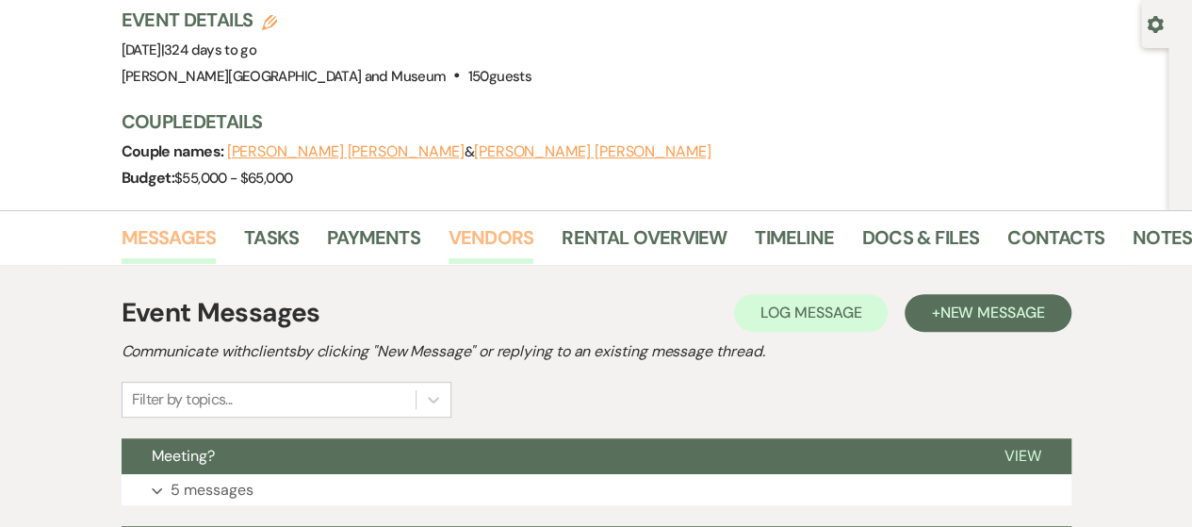
scroll to position [283, 0]
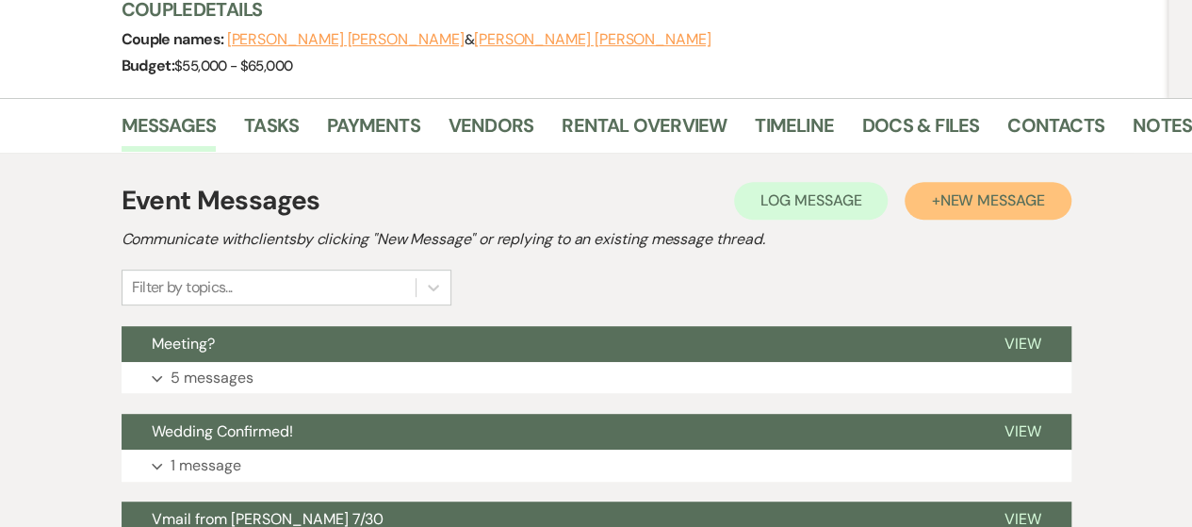
click at [951, 190] on span "New Message" at bounding box center [991, 200] width 105 height 20
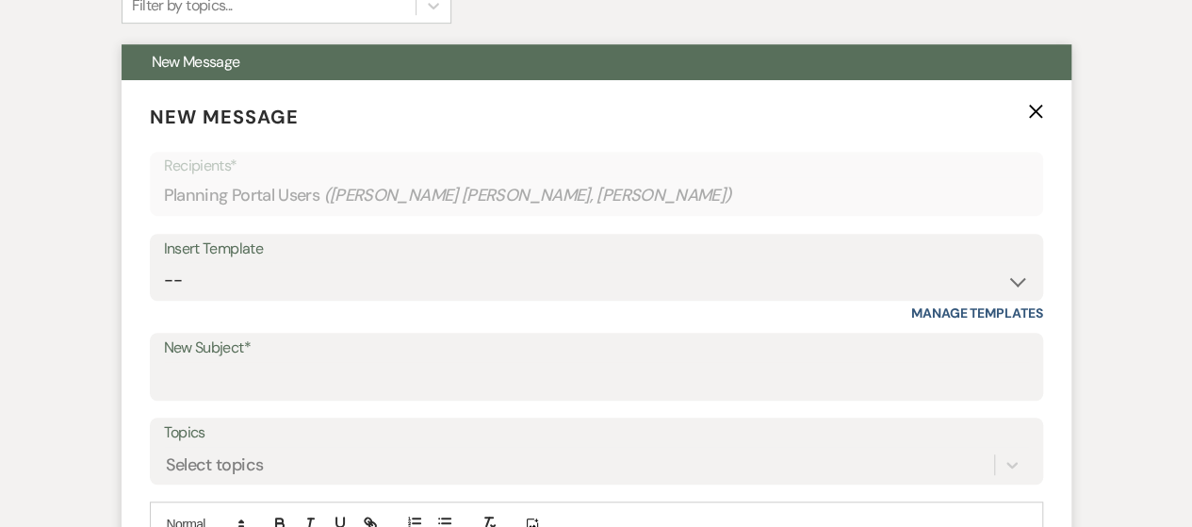
scroll to position [565, 0]
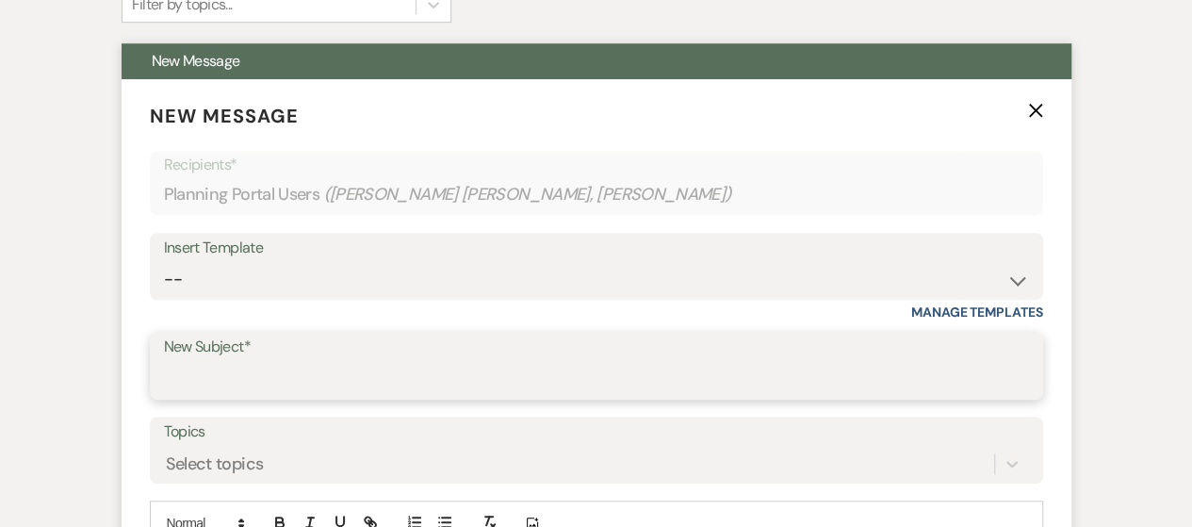
click at [256, 361] on input "New Subject*" at bounding box center [596, 379] width 865 height 37
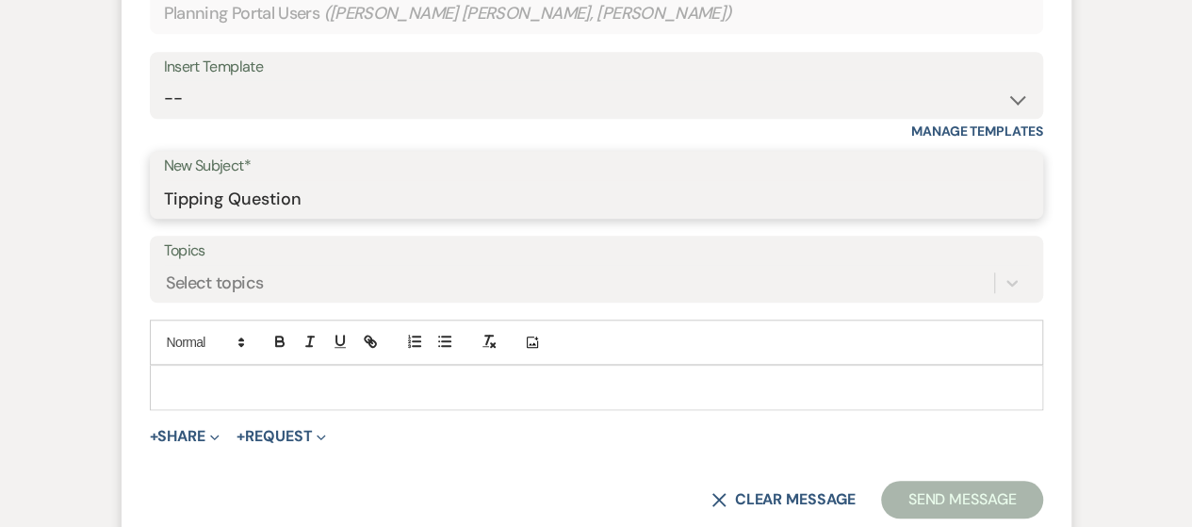
scroll to position [848, 0]
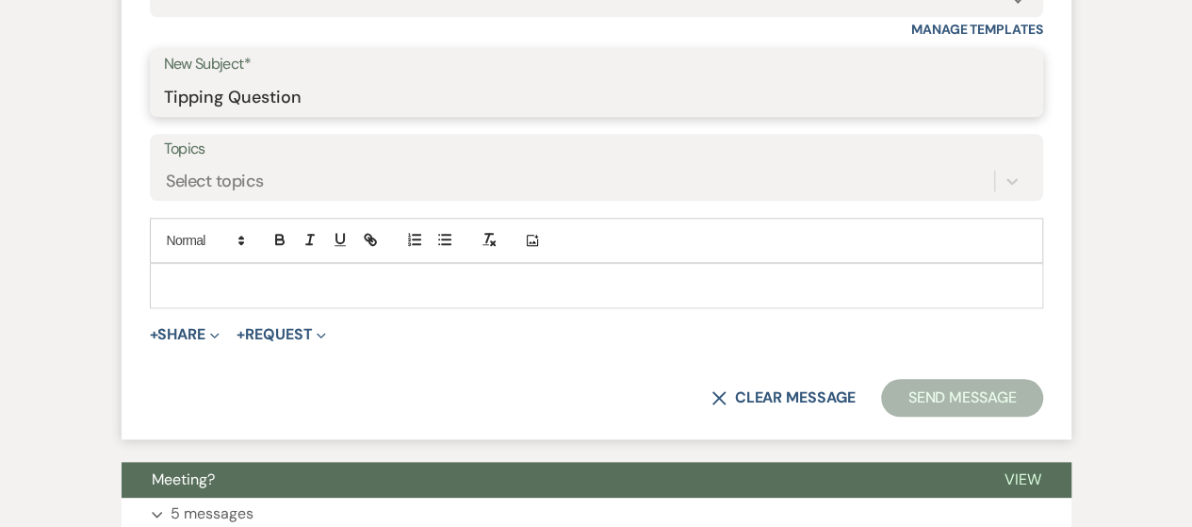
type input "Tipping Question"
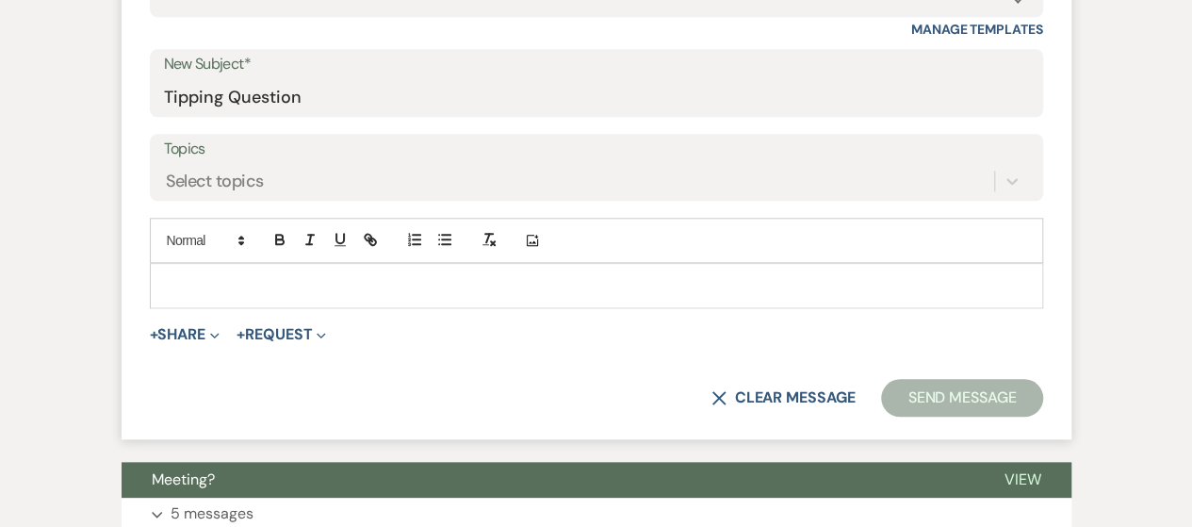
click at [195, 275] on p at bounding box center [596, 285] width 863 height 21
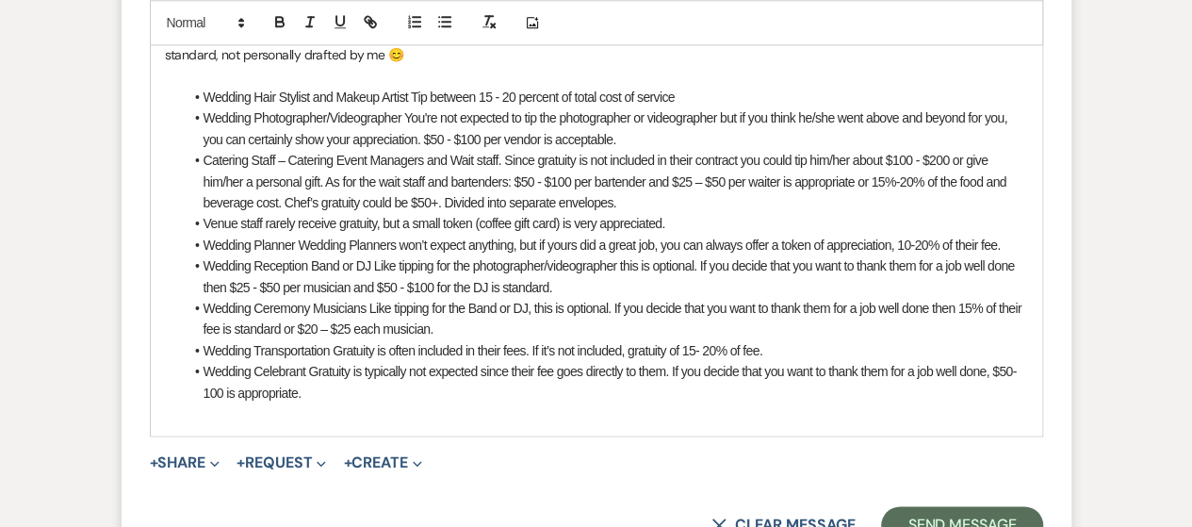
scroll to position [1225, 0]
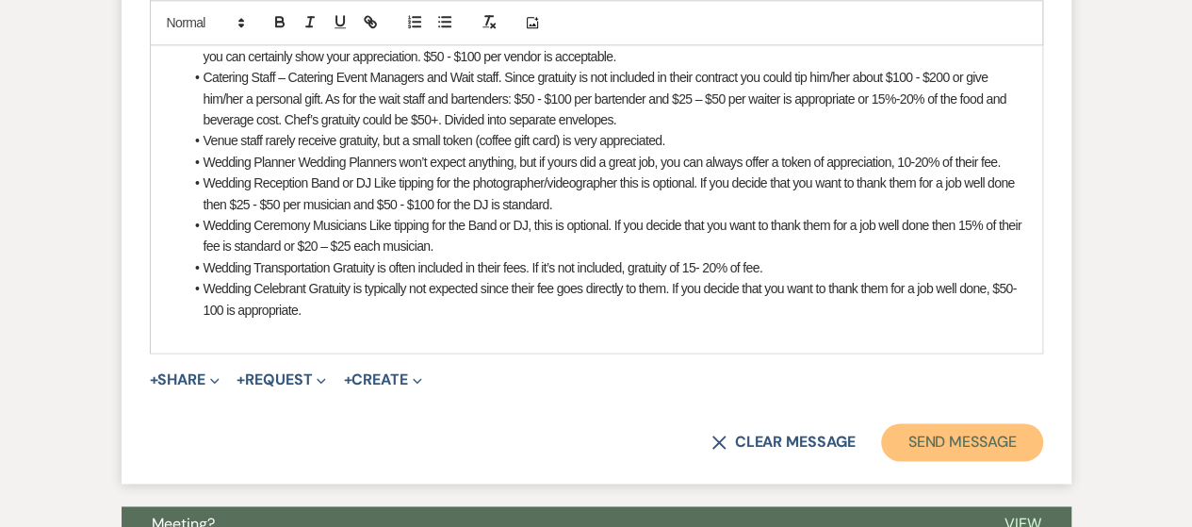
click at [925, 423] on button "Send Message" at bounding box center [961, 442] width 161 height 38
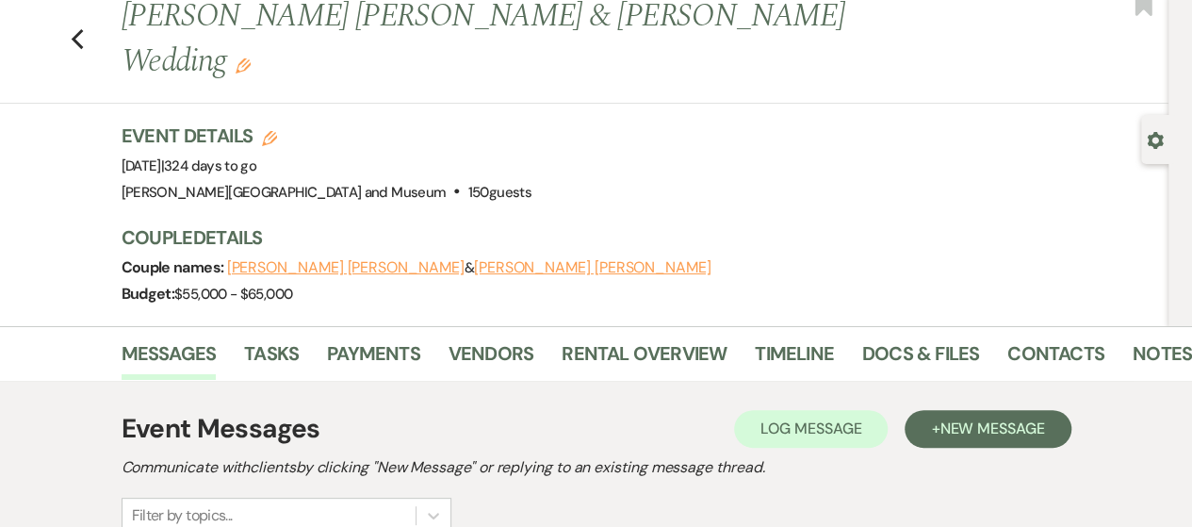
scroll to position [54, 0]
click at [169, 339] on link "Messages" at bounding box center [169, 359] width 95 height 41
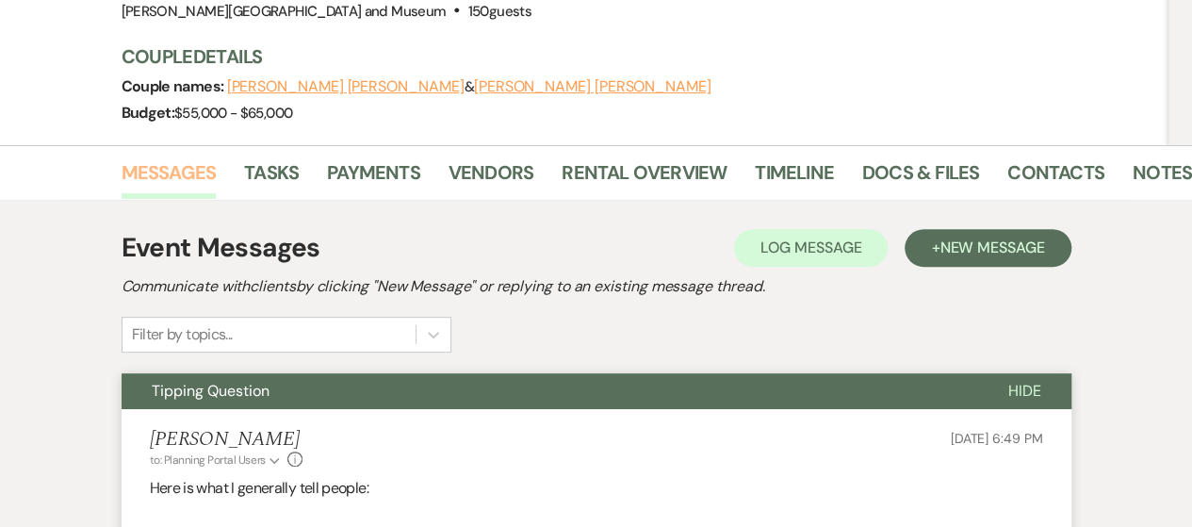
scroll to position [148, 0]
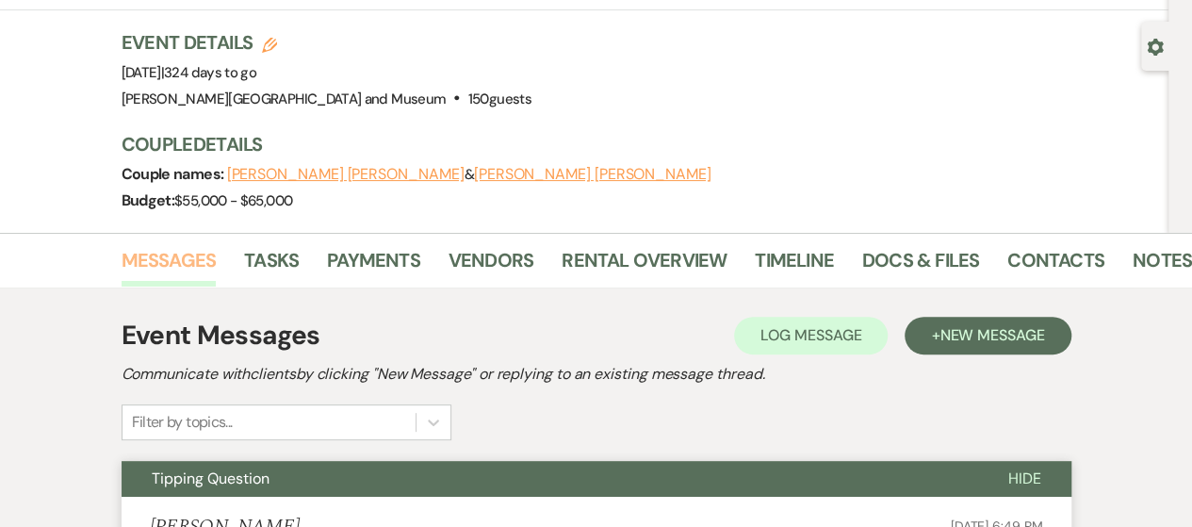
click at [170, 245] on link "Messages" at bounding box center [169, 265] width 95 height 41
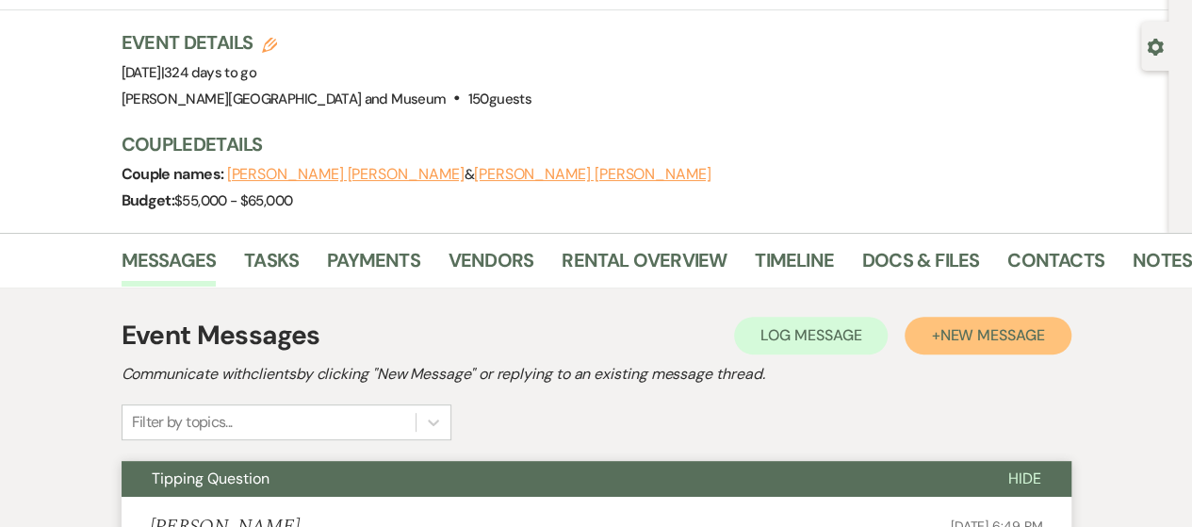
click at [977, 325] on span "New Message" at bounding box center [991, 335] width 105 height 20
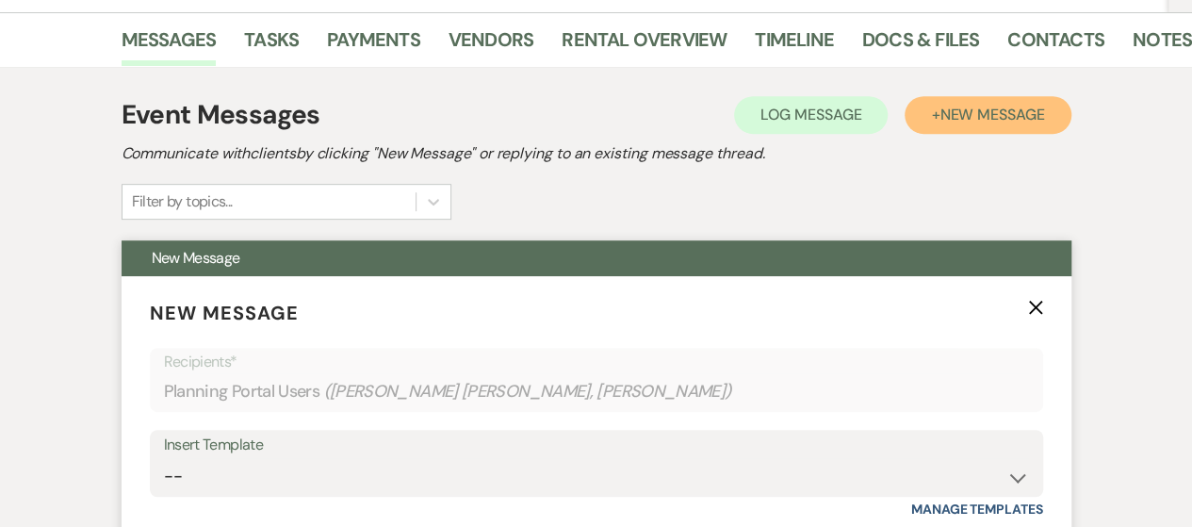
scroll to position [431, 0]
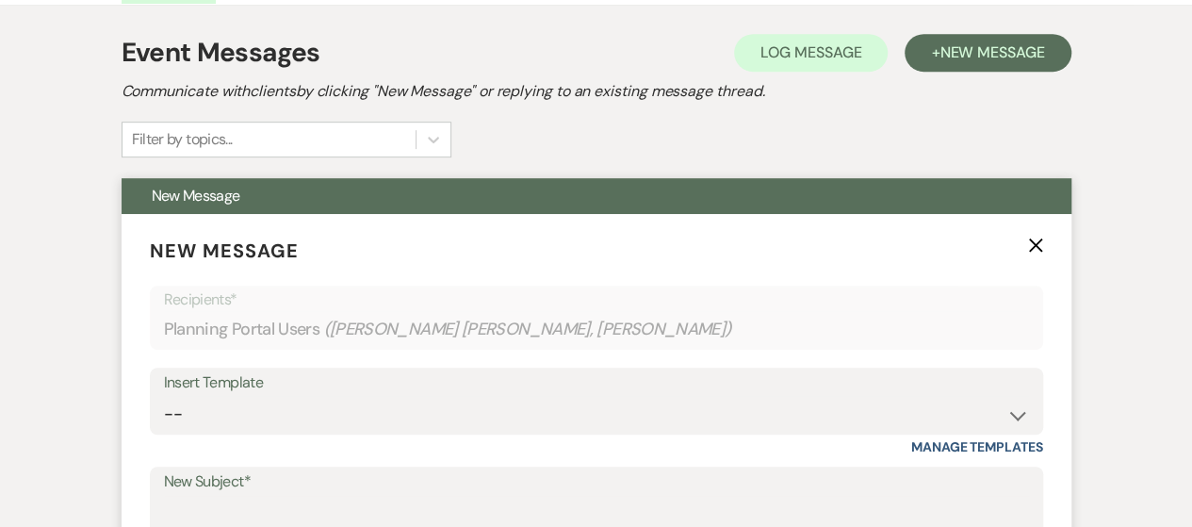
click at [347, 369] on div "Insert Template" at bounding box center [596, 382] width 865 height 27
click at [332, 396] on select "-- Weven Planning Portal Introduction (Booked Events) Checking In Planning Foll…" at bounding box center [596, 414] width 865 height 37
select select "1426"
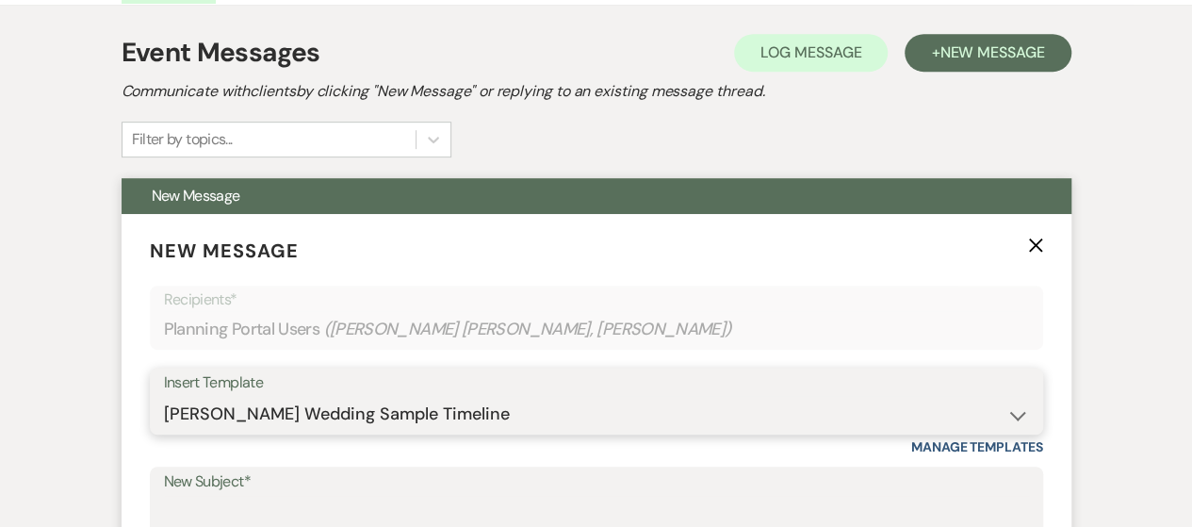
click at [164, 396] on select "-- Weven Planning Portal Introduction (Booked Events) Checking In Planning Foll…" at bounding box center [596, 414] width 865 height 37
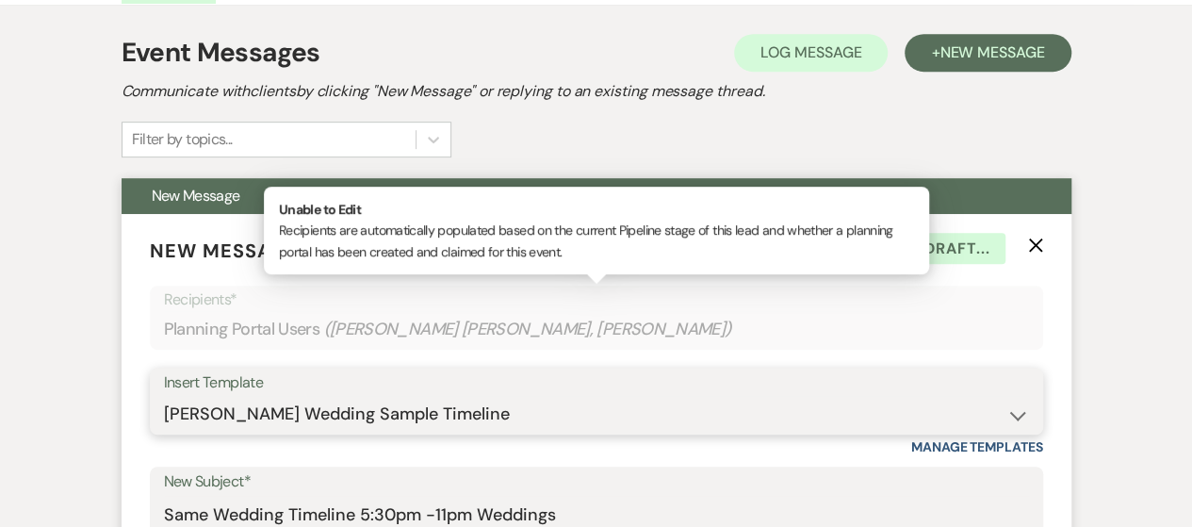
scroll to position [713, 0]
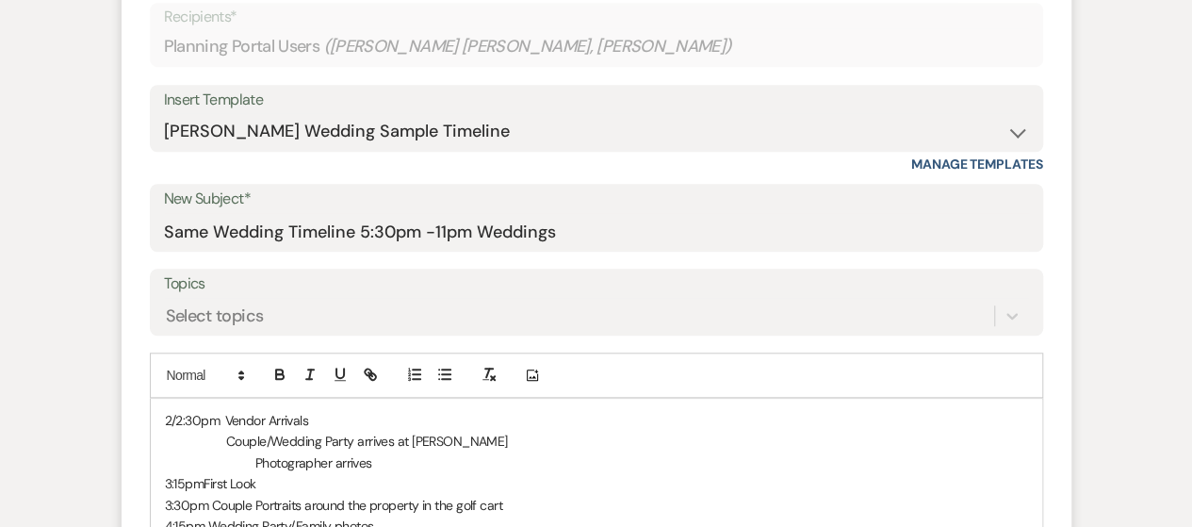
drag, startPoint x: 159, startPoint y: 187, endPoint x: 218, endPoint y: 189, distance: 58.4
click at [218, 189] on div "New Subject* Same Wedding Timeline 5:30pm -11pm Weddings" at bounding box center [596, 218] width 893 height 68
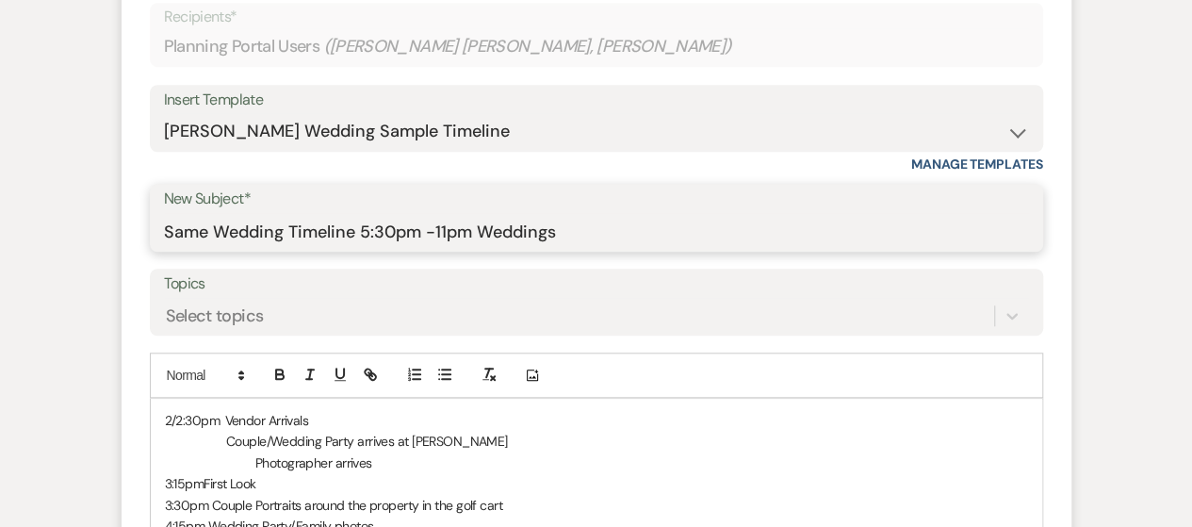
click at [223, 213] on input "Same Wedding Timeline 5:30pm -11pm Weddings" at bounding box center [596, 231] width 865 height 37
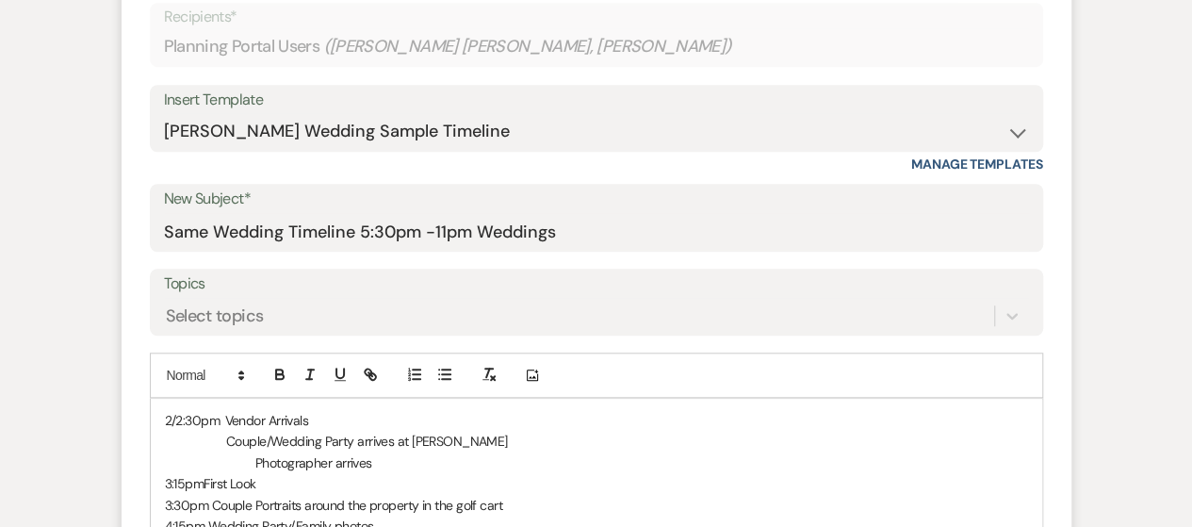
drag, startPoint x: 162, startPoint y: 186, endPoint x: 630, endPoint y: 188, distance: 468.2
click at [642, 185] on div "New Subject* Same Wedding Timeline 5:30pm -11pm Weddings" at bounding box center [596, 218] width 893 height 68
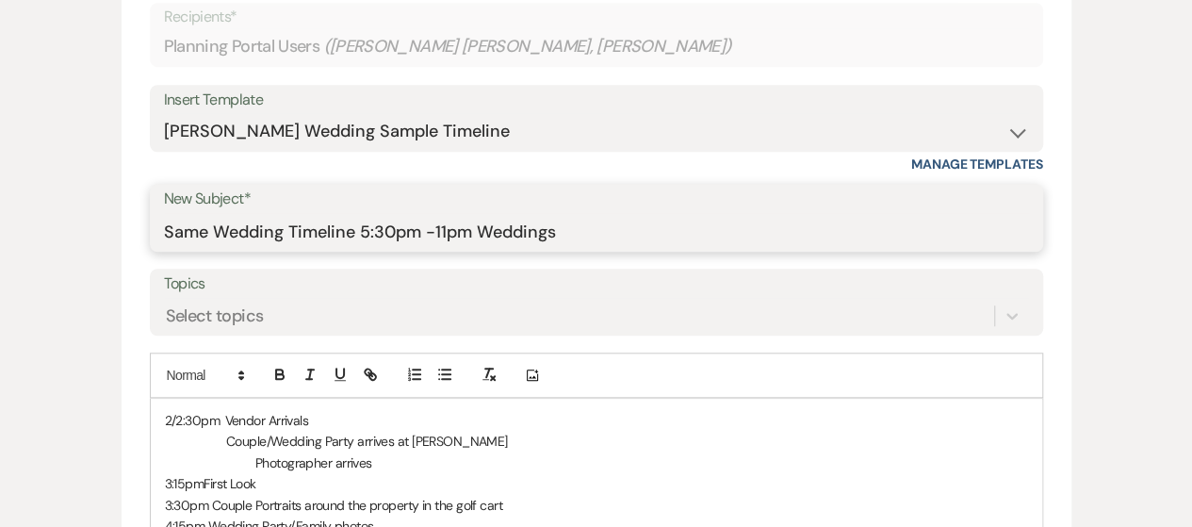
drag, startPoint x: 606, startPoint y: 191, endPoint x: 85, endPoint y: 184, distance: 521.0
type input "Draft Wedding Timeline"
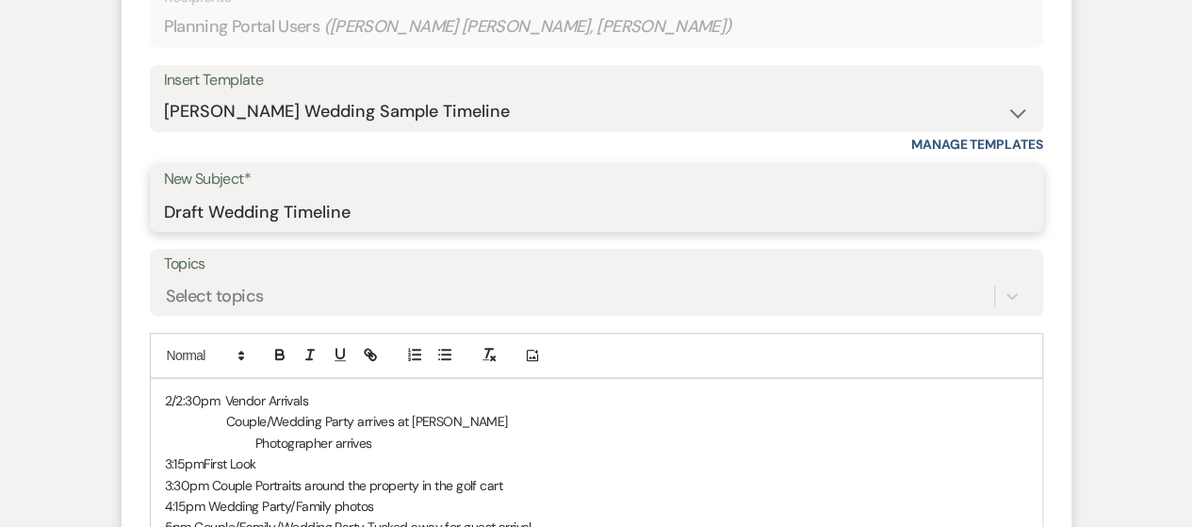
scroll to position [942, 0]
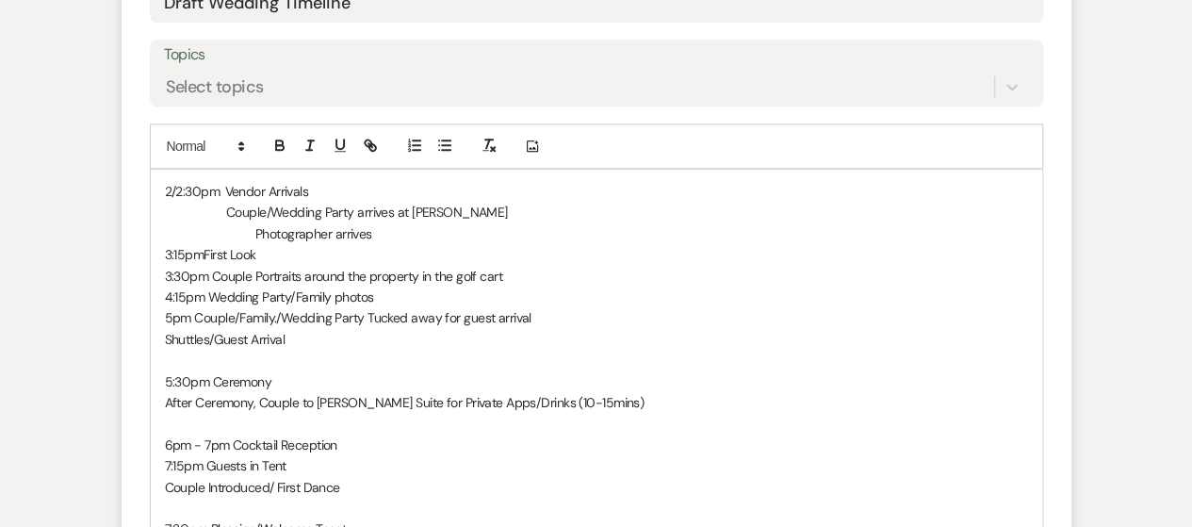
click at [219, 202] on p "Couple/Wedding Party arrives at [PERSON_NAME]" at bounding box center [596, 212] width 863 height 21
click at [246, 223] on p "Photographer arrives" at bounding box center [596, 233] width 863 height 21
drag, startPoint x: 214, startPoint y: 206, endPoint x: 269, endPoint y: 235, distance: 62.4
click at [215, 244] on p "3:15pm First Look" at bounding box center [596, 254] width 863 height 21
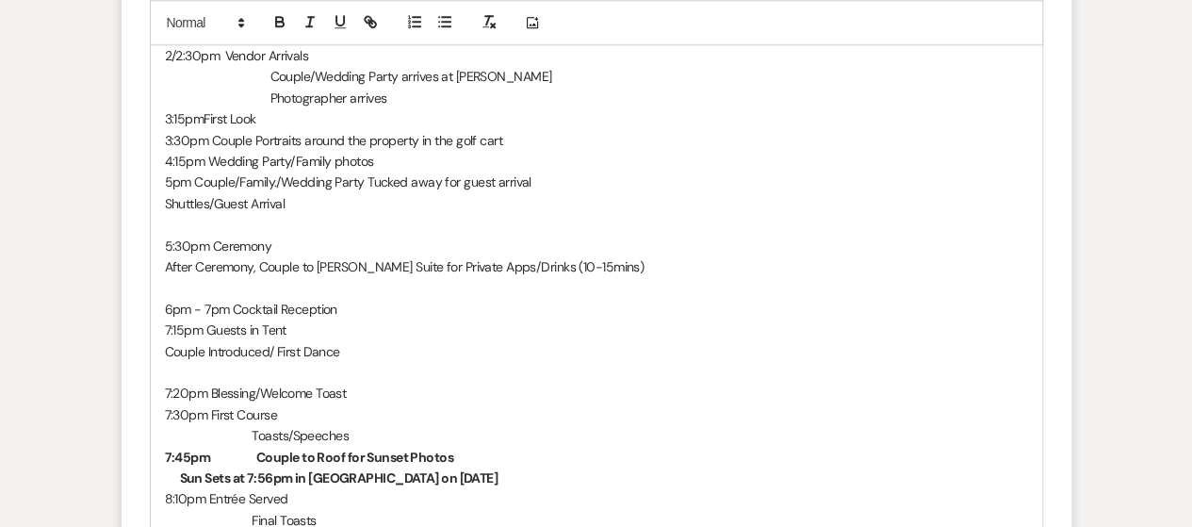
scroll to position [1036, 0]
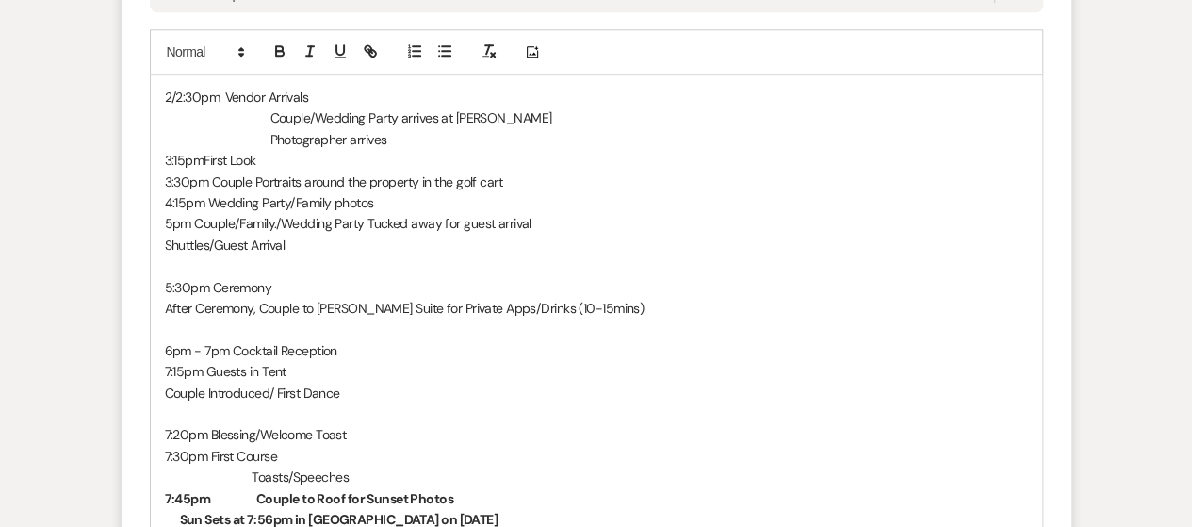
drag, startPoint x: 213, startPoint y: 138, endPoint x: 247, endPoint y: 155, distance: 37.9
click at [213, 171] on p "3:30pm Couple Portraits around the property in the golf cart" at bounding box center [596, 181] width 863 height 21
click at [249, 150] on p "3:15pm First Look" at bounding box center [596, 160] width 863 height 21
click at [208, 192] on p "4:15pm Wedding Party/Family photos" at bounding box center [596, 202] width 863 height 21
click at [196, 213] on p "5pm Couple/Family./Wedding Party Tucked away for guest arrival" at bounding box center [596, 223] width 863 height 21
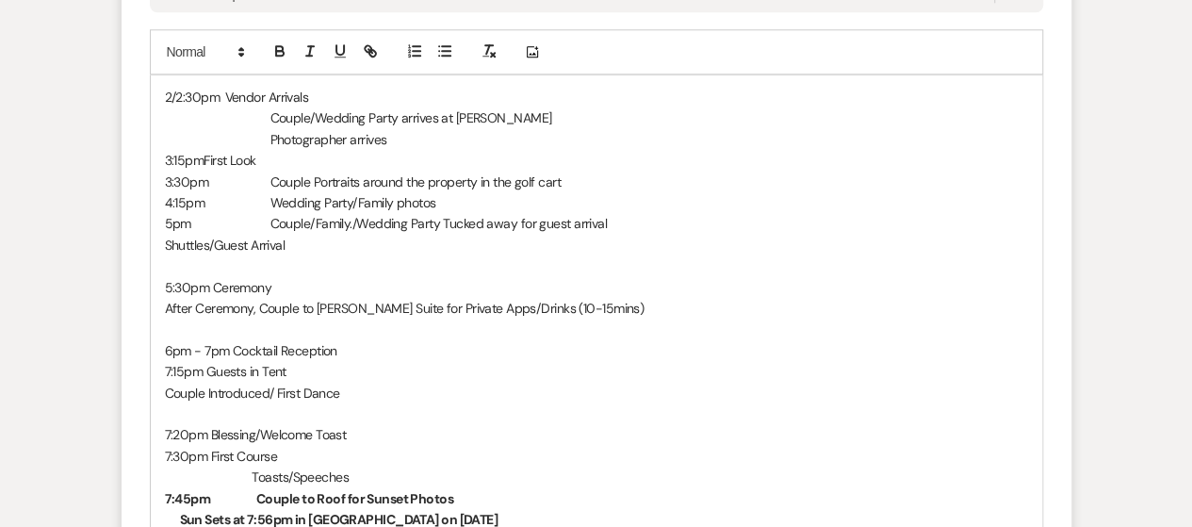
click at [166, 235] on p "Shuttles/Guest Arrival" at bounding box center [596, 245] width 863 height 21
click at [249, 279] on span "Ceremony" at bounding box center [242, 287] width 59 height 17
click at [244, 279] on span "Ceremony" at bounding box center [242, 287] width 59 height 17
click at [159, 261] on div "2/2:30pm Vendor Arrivals Couple/Wedding Party arrives at [PERSON_NAME] Photogra…" at bounding box center [596, 403] width 891 height 656
click at [243, 342] on span "Cocktail Reception" at bounding box center [285, 350] width 105 height 17
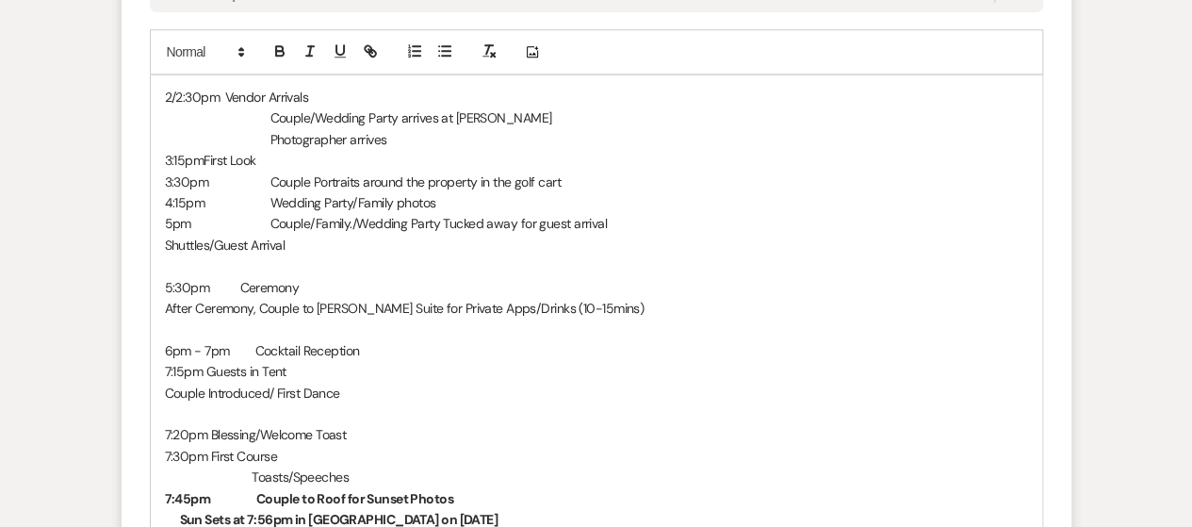
click at [413, 340] on p "6pm - 7pm Cocktail Reception" at bounding box center [596, 350] width 863 height 21
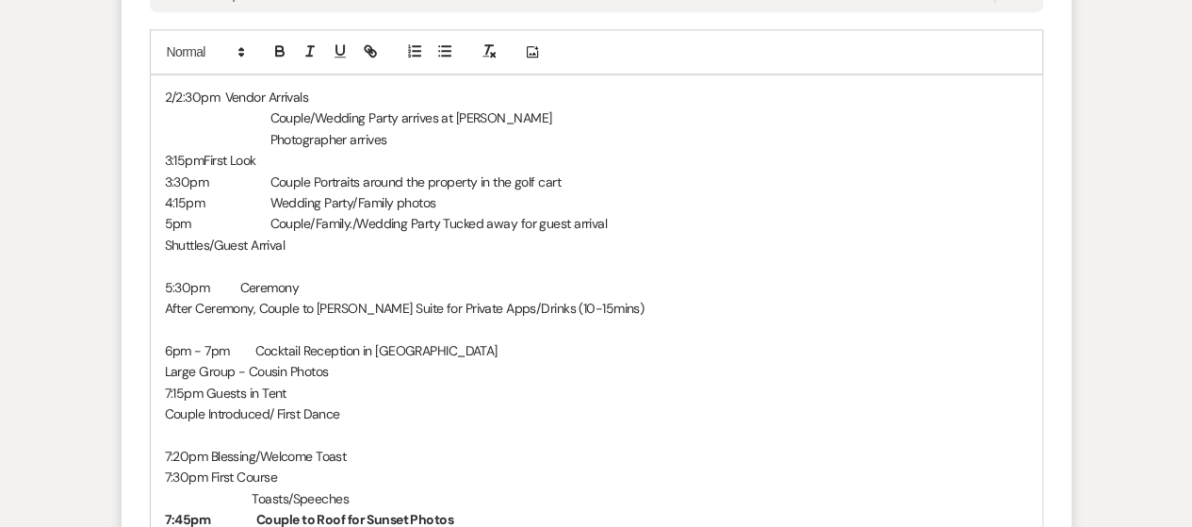
drag, startPoint x: 258, startPoint y: 325, endPoint x: 445, endPoint y: 325, distance: 186.5
click at [445, 361] on p "Large Group - Cousin Photos" at bounding box center [596, 371] width 863 height 21
click at [318, 40] on button "button" at bounding box center [310, 51] width 26 height 23
click at [478, 361] on p "Large Group - Cousin Photos" at bounding box center [596, 371] width 863 height 21
click at [441, 382] on p "7:15pm Guests in [GEOGRAPHIC_DATA]" at bounding box center [596, 392] width 863 height 21
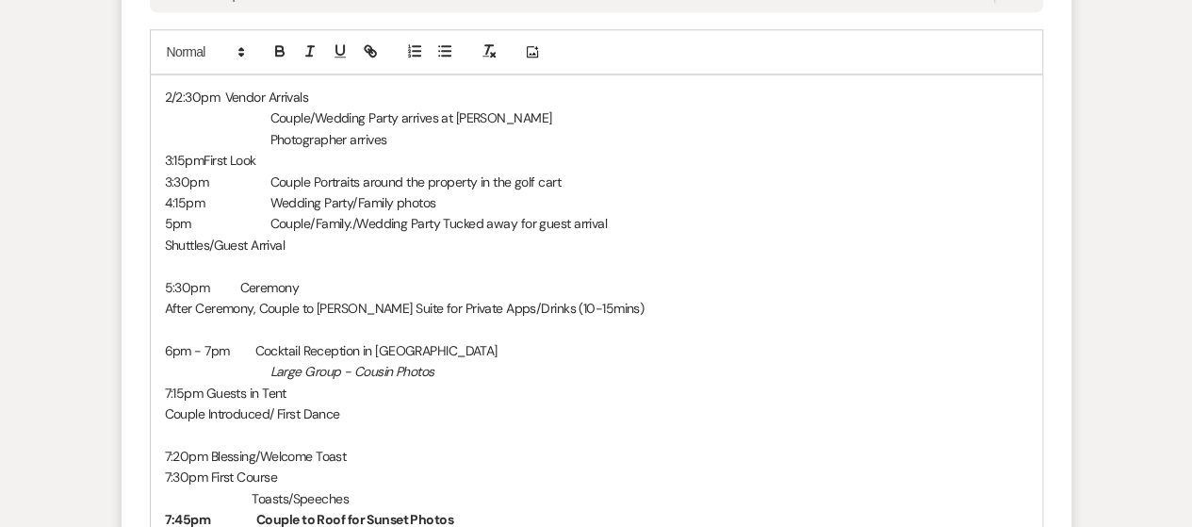
click at [438, 361] on p "Large Group - Cousin Photos" at bounding box center [596, 371] width 863 height 21
click at [248, 384] on span "Guests in Tent" at bounding box center [246, 392] width 80 height 17
click at [168, 405] on span "Couple Introduced/ First Dance" at bounding box center [252, 413] width 175 height 17
drag, startPoint x: 172, startPoint y: 347, endPoint x: 185, endPoint y: 346, distance: 12.3
click at [185, 384] on span "7:15pm" at bounding box center [184, 392] width 39 height 17
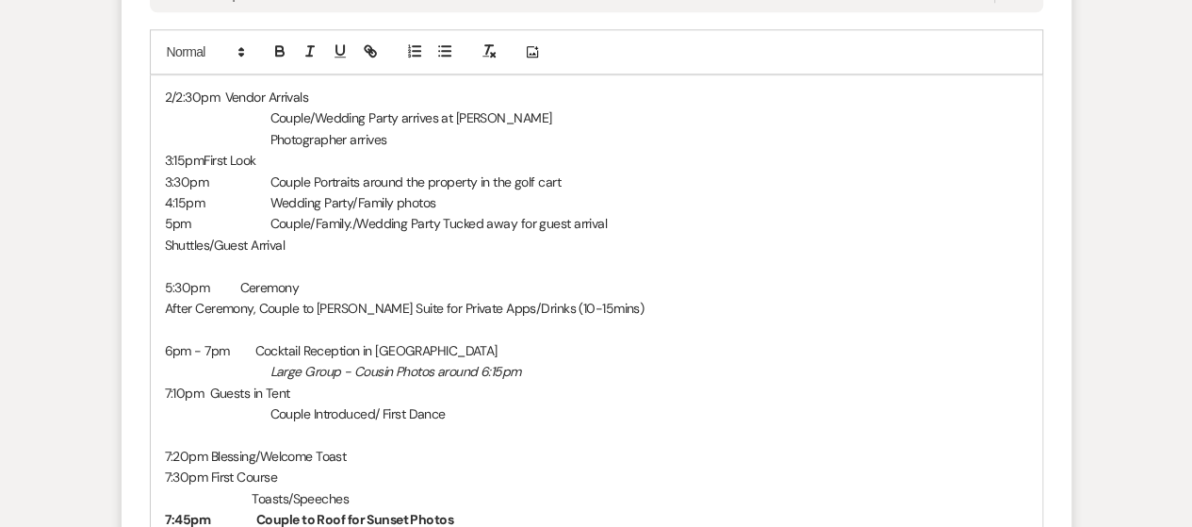
click at [248, 447] on span "Blessing/Welcome Toast" at bounding box center [279, 455] width 136 height 17
click at [246, 466] on p "7:30pm First Course" at bounding box center [596, 476] width 863 height 21
click at [249, 468] on span "First Course" at bounding box center [244, 476] width 66 height 17
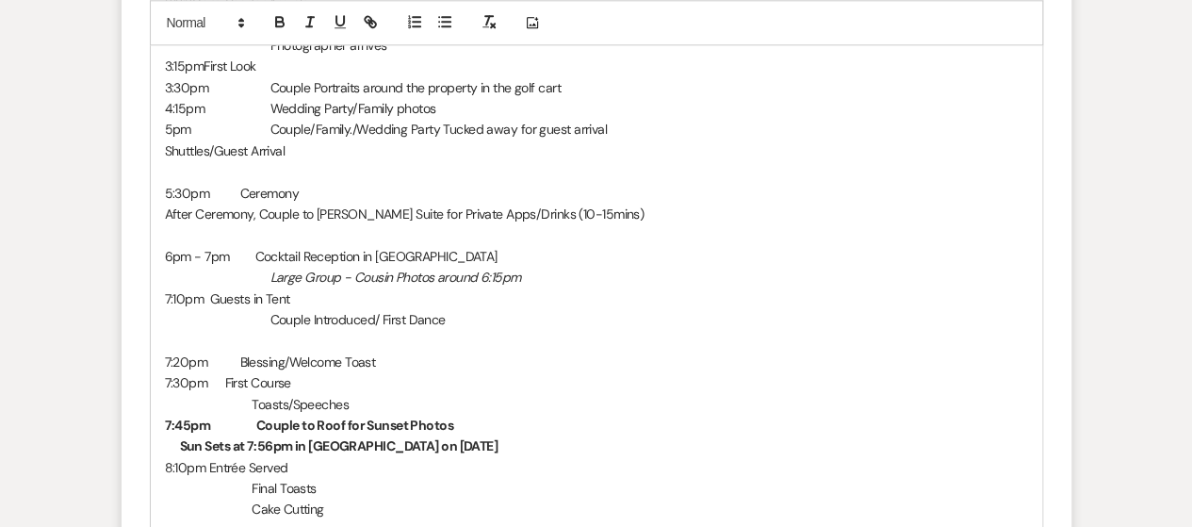
click at [252, 396] on span "Toasts/Speeches" at bounding box center [300, 404] width 97 height 17
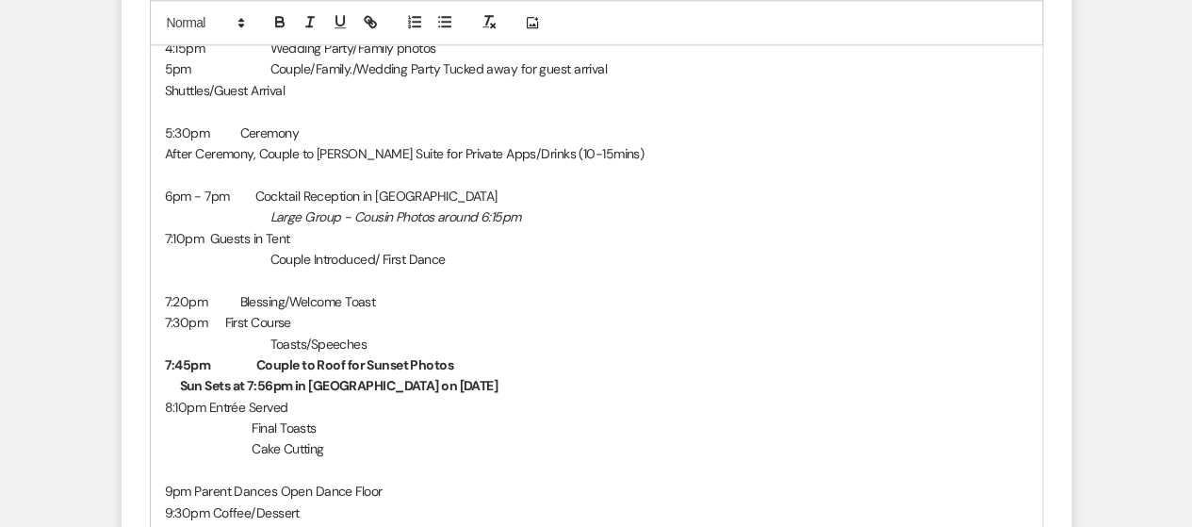
scroll to position [1225, 0]
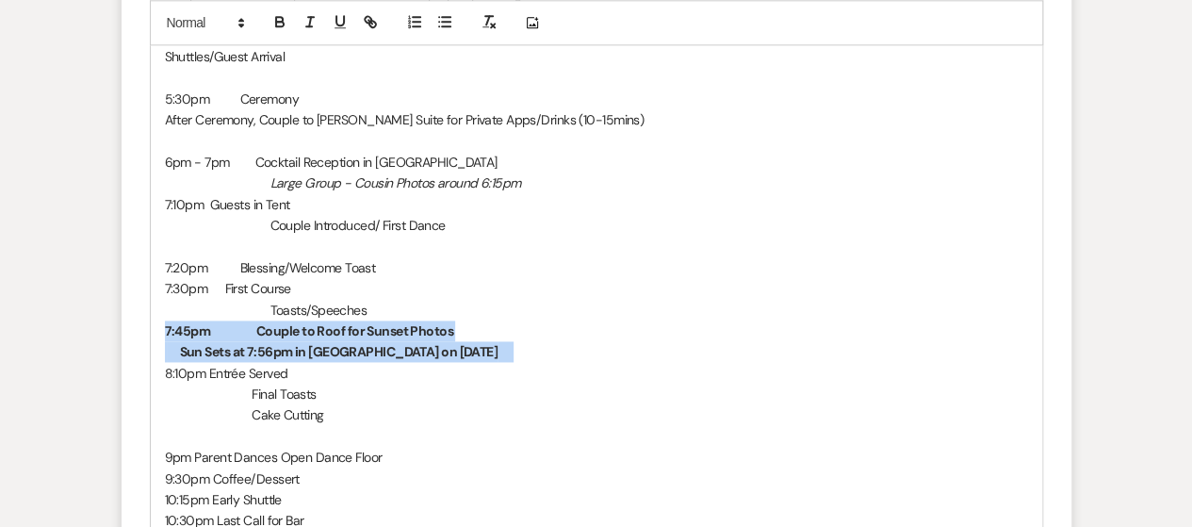
drag, startPoint x: 165, startPoint y: 284, endPoint x: 488, endPoint y: 296, distance: 323.3
click at [488, 296] on div "2/2:30pm Vendor Arrivals Couple/Wedding Party arrives at [PERSON_NAME] Photogra…" at bounding box center [596, 225] width 891 height 676
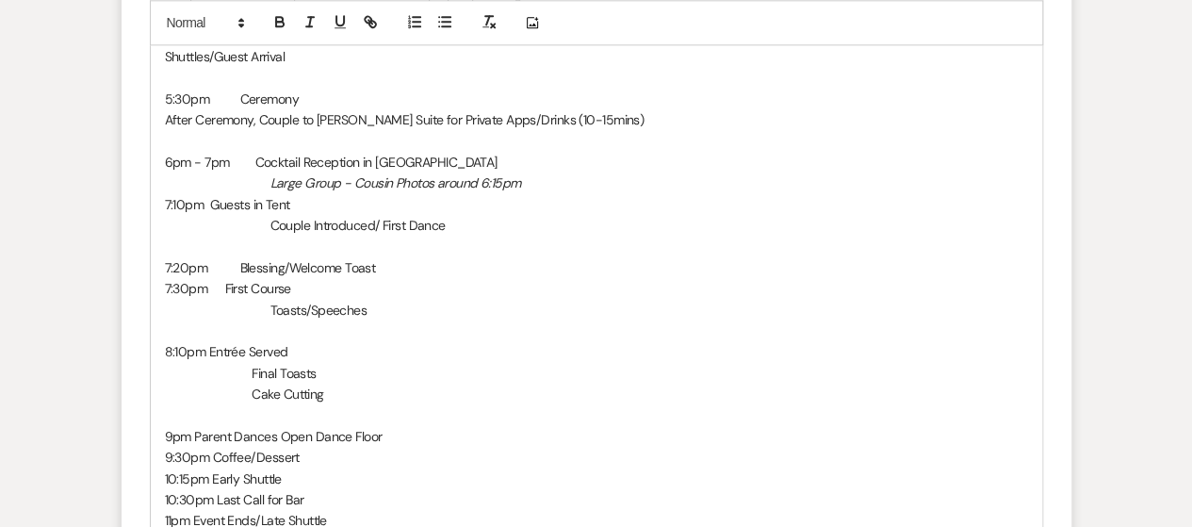
click at [236, 365] on span at bounding box center [207, 373] width 84 height 17
drag, startPoint x: 237, startPoint y: 324, endPoint x: 373, endPoint y: 327, distance: 135.7
click at [373, 363] on p "Final Toasts" at bounding box center [596, 373] width 863 height 21
click at [375, 341] on p "8:10pm Entrée Served" at bounding box center [596, 351] width 863 height 21
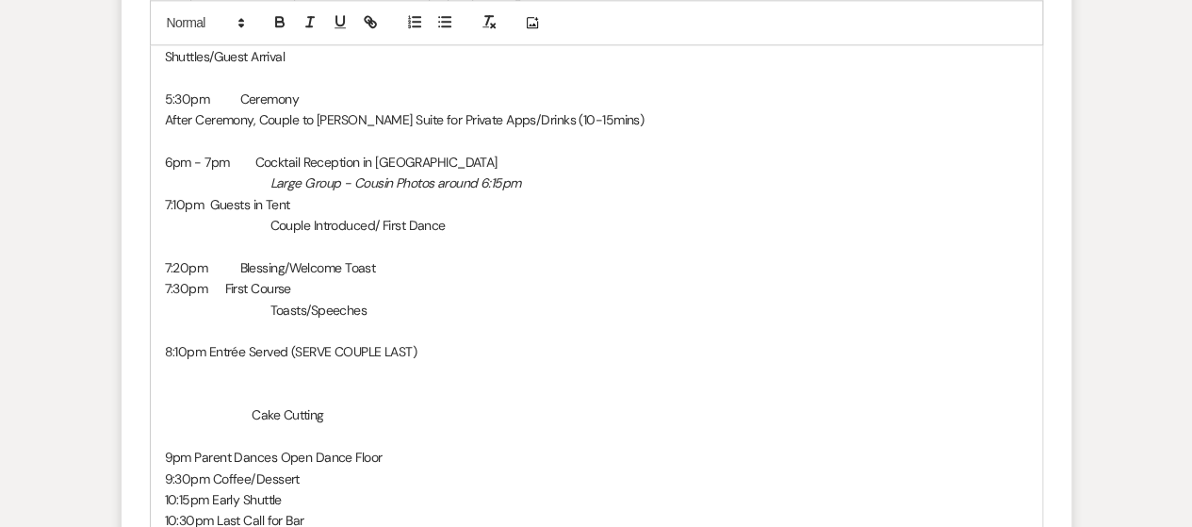
click at [268, 363] on p at bounding box center [596, 373] width 863 height 21
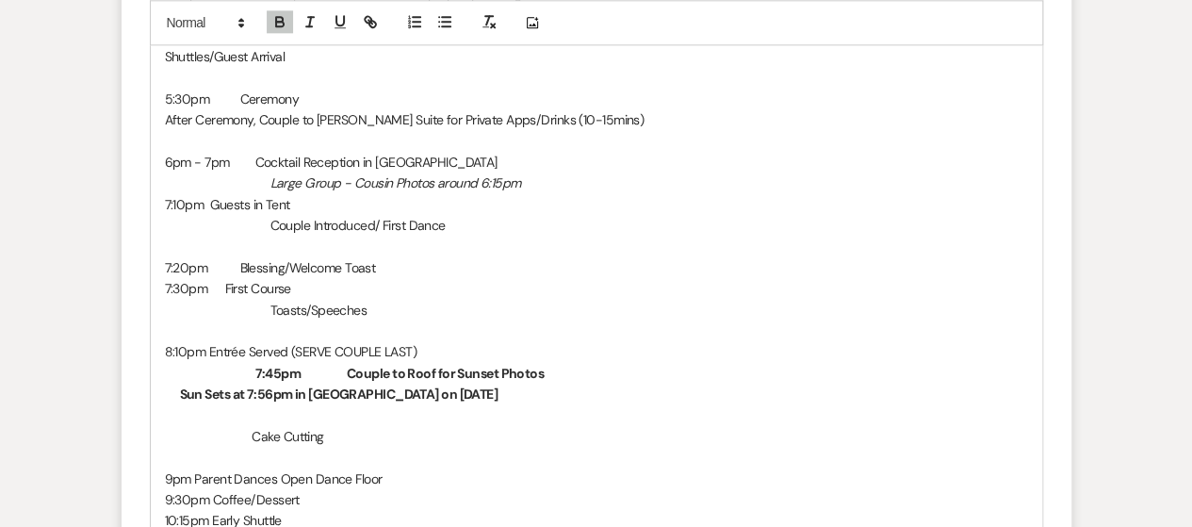
drag, startPoint x: 244, startPoint y: 304, endPoint x: 263, endPoint y: 317, distance: 22.5
click at [243, 343] on span "Entrée Served (SERVE COUPLE LAST)" at bounding box center [313, 351] width 208 height 17
click at [165, 363] on p "7:45pm Couple to Roof for Sunset Photos" at bounding box center [596, 373] width 863 height 21
drag, startPoint x: 247, startPoint y: 327, endPoint x: 371, endPoint y: 323, distance: 124.4
click at [371, 363] on p "8:15pm 7:45pm Couple to Roof for Sunset Photos" at bounding box center [596, 373] width 863 height 21
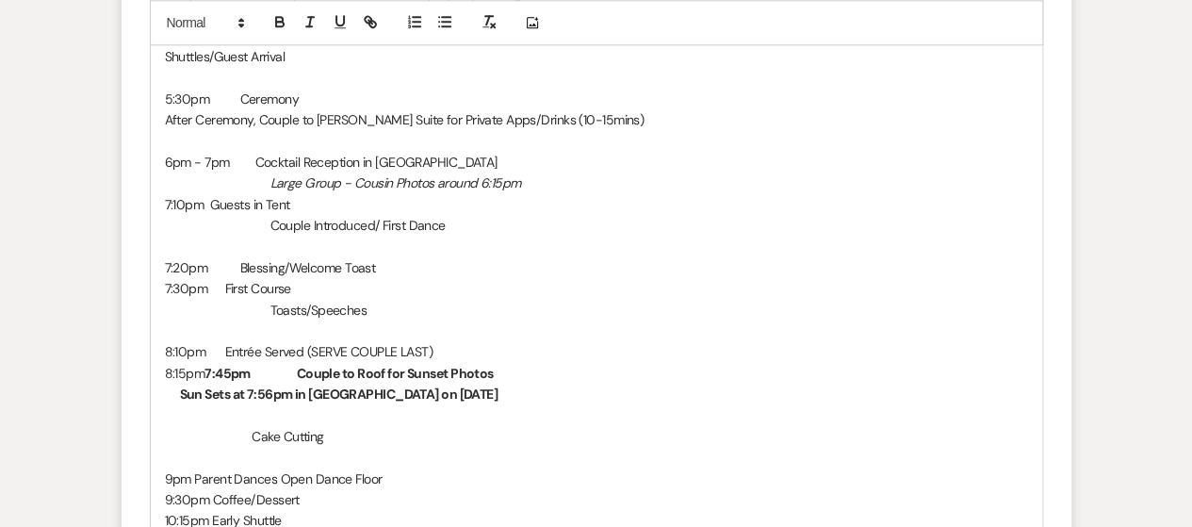
click at [190, 363] on p "8:15pm 7:45pm Couple to Roof for Sunset Photos" at bounding box center [596, 373] width 863 height 21
click at [186, 363] on p "8:15pm 7:45pm Couple to Roof for Sunset Photos" at bounding box center [596, 373] width 863 height 21
drag, startPoint x: 263, startPoint y: 321, endPoint x: 386, endPoint y: 325, distance: 123.5
click at [386, 363] on p "8:10pm 7:45pm Couple to Roof for Sunset Photos" at bounding box center [596, 373] width 863 height 21
click at [465, 363] on p "8:10pm Couple to Roof for Sunset Photos" at bounding box center [596, 373] width 863 height 21
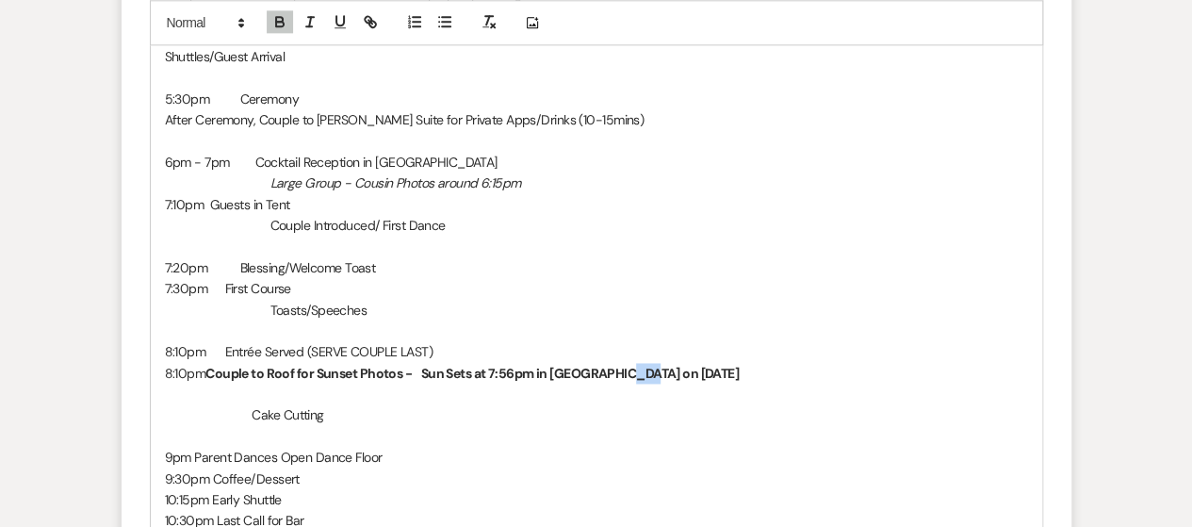
drag, startPoint x: 655, startPoint y: 329, endPoint x: 671, endPoint y: 329, distance: 16.0
click at [671, 365] on strong "Sun Sets at 7:56pm in [GEOGRAPHIC_DATA] on [DATE]" at bounding box center [580, 373] width 318 height 17
drag, startPoint x: 529, startPoint y: 330, endPoint x: 552, endPoint y: 327, distance: 22.8
click at [552, 365] on strong "Sun Sets at 7:56pm in [GEOGRAPHIC_DATA] on [DATE]" at bounding box center [580, 373] width 318 height 17
click at [255, 383] on p at bounding box center [596, 393] width 863 height 21
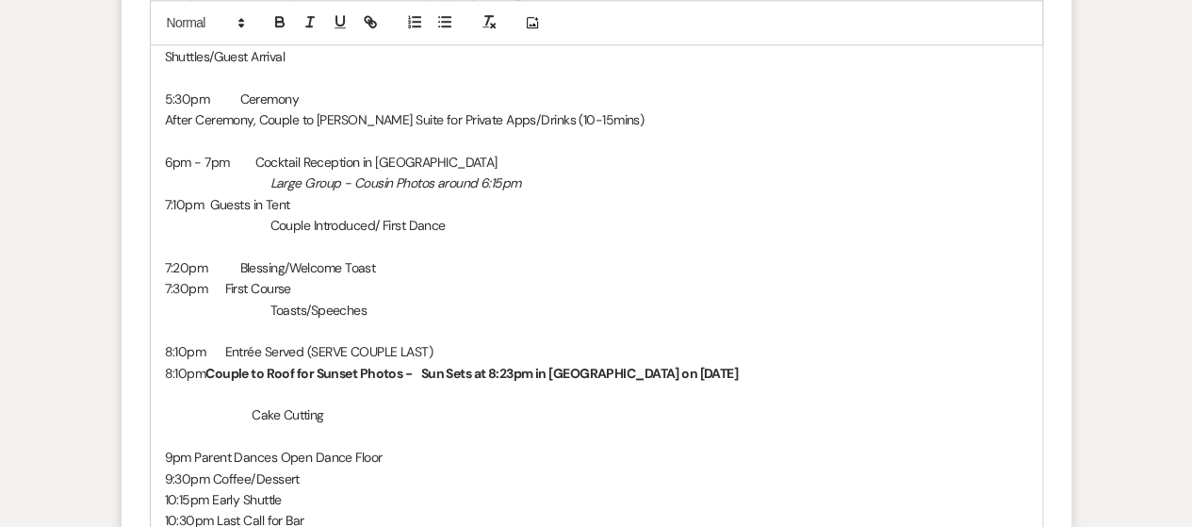
click at [165, 385] on span at bounding box center [205, 393] width 81 height 17
drag, startPoint x: 242, startPoint y: 368, endPoint x: 257, endPoint y: 377, distance: 17.3
click at [243, 404] on p "Cake Cutting" at bounding box center [596, 414] width 863 height 21
click at [252, 406] on span "Cake Cutting" at bounding box center [288, 414] width 72 height 17
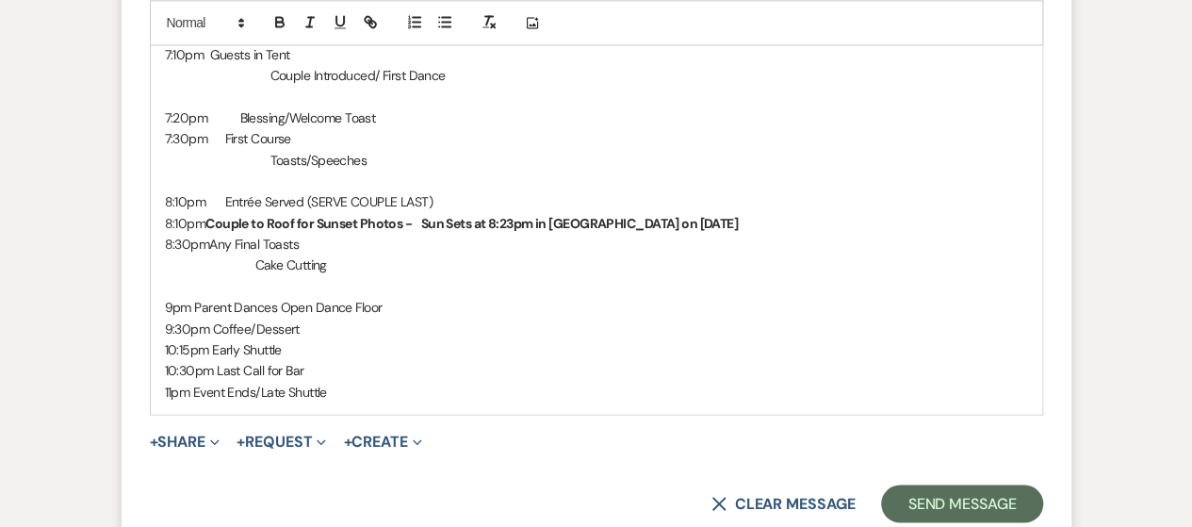
scroll to position [1507, 0]
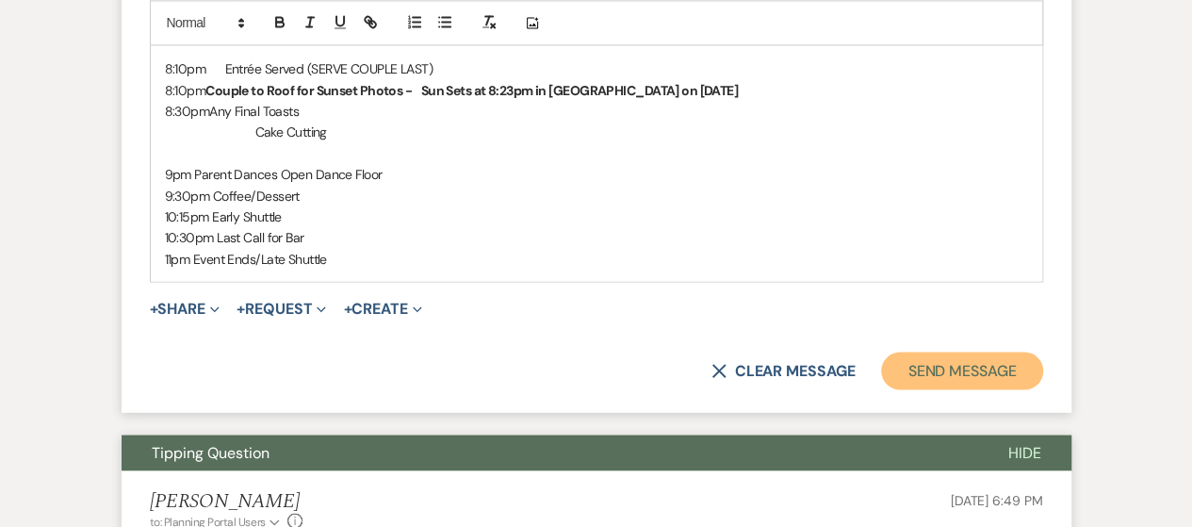
click at [928, 351] on button "Send Message" at bounding box center [961, 370] width 161 height 38
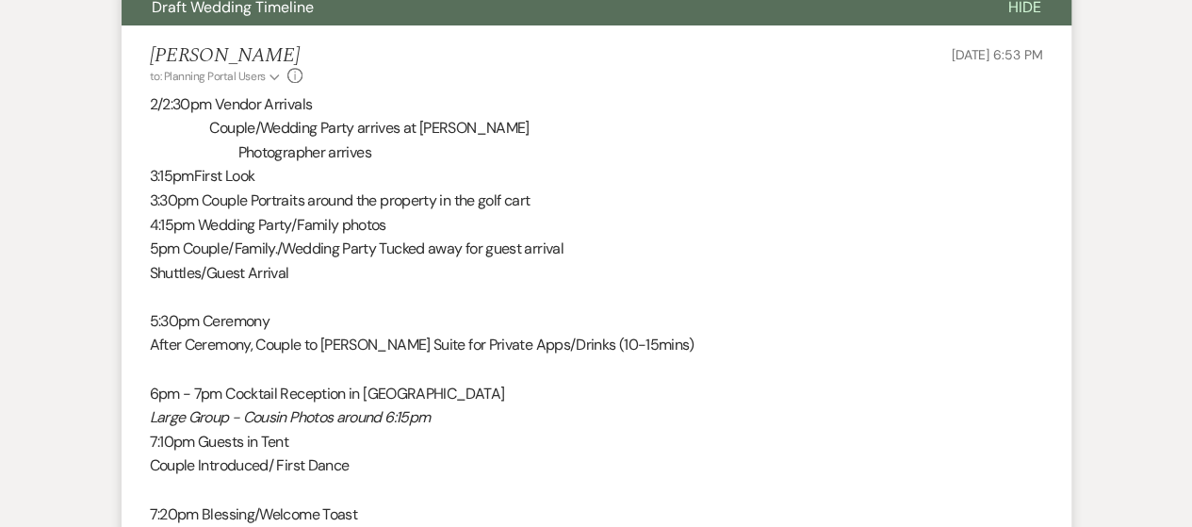
scroll to position [242, 0]
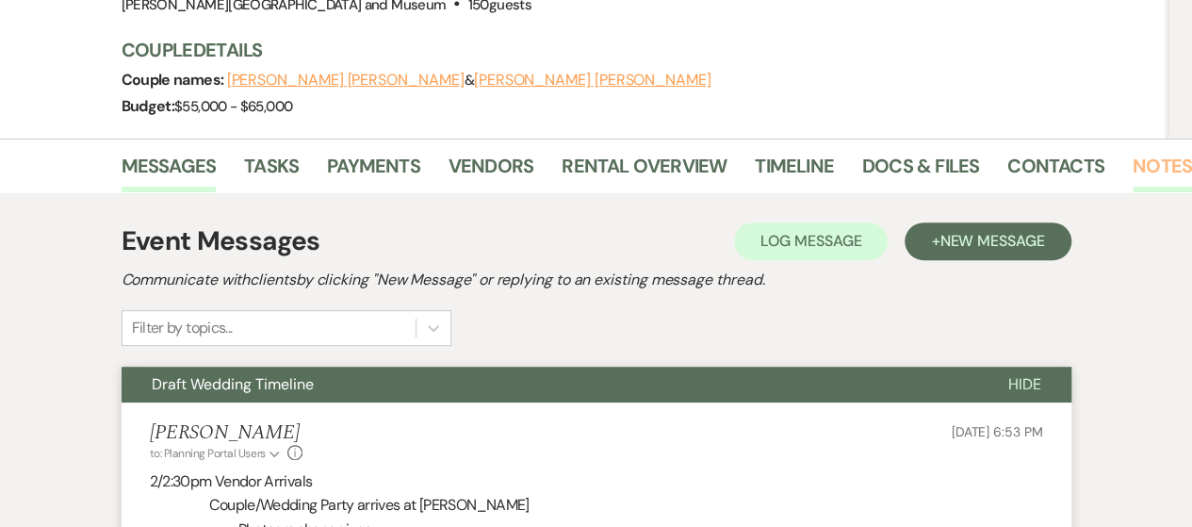
click at [1132, 151] on link "Notes" at bounding box center [1161, 171] width 59 height 41
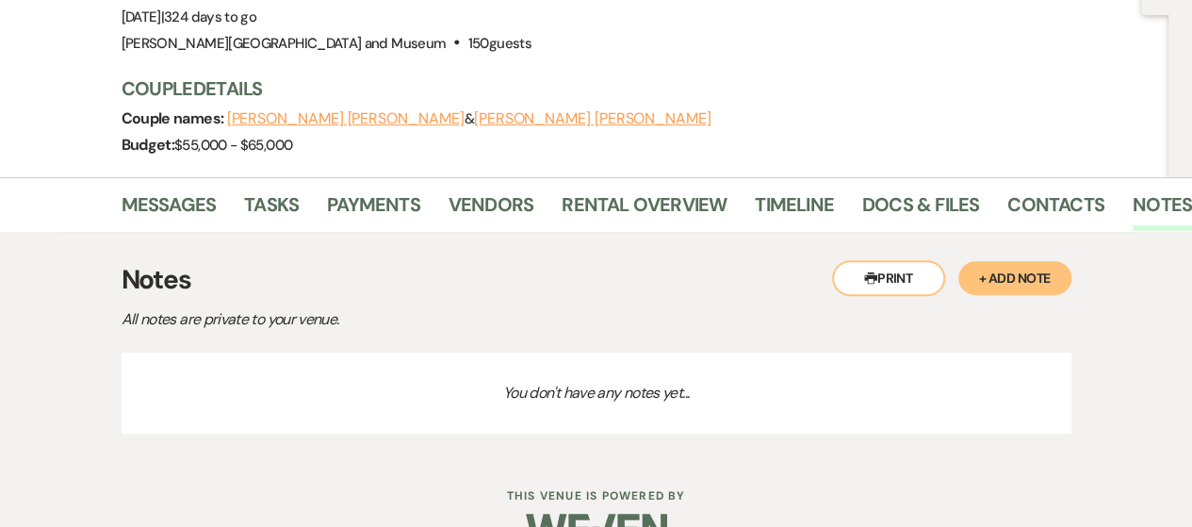
click at [1025, 261] on button "+ Add Note" at bounding box center [1014, 278] width 113 height 34
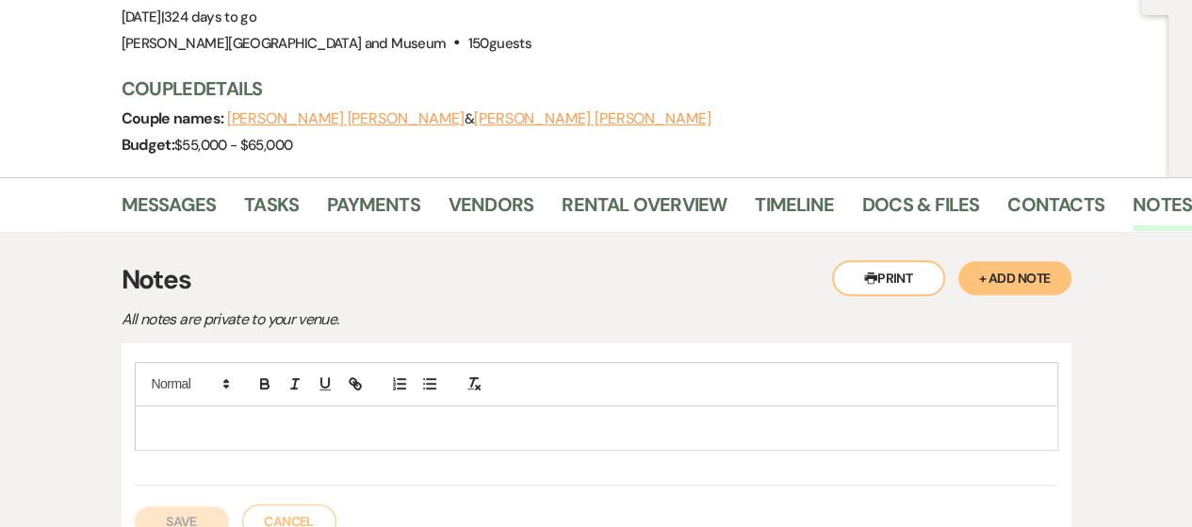
click at [209, 417] on p at bounding box center [596, 427] width 893 height 21
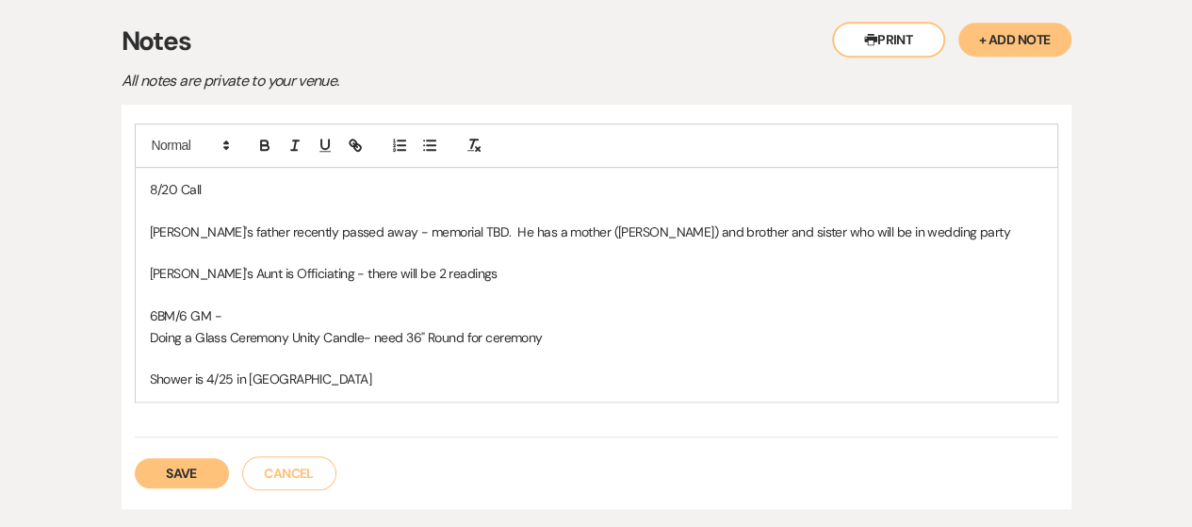
scroll to position [445, 0]
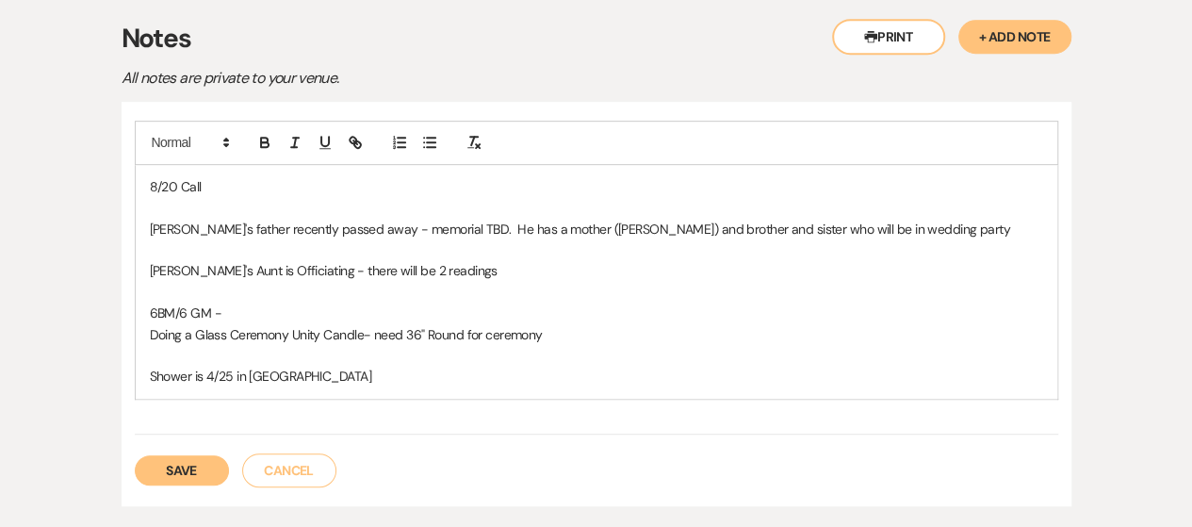
click at [175, 455] on button "Save" at bounding box center [182, 470] width 94 height 30
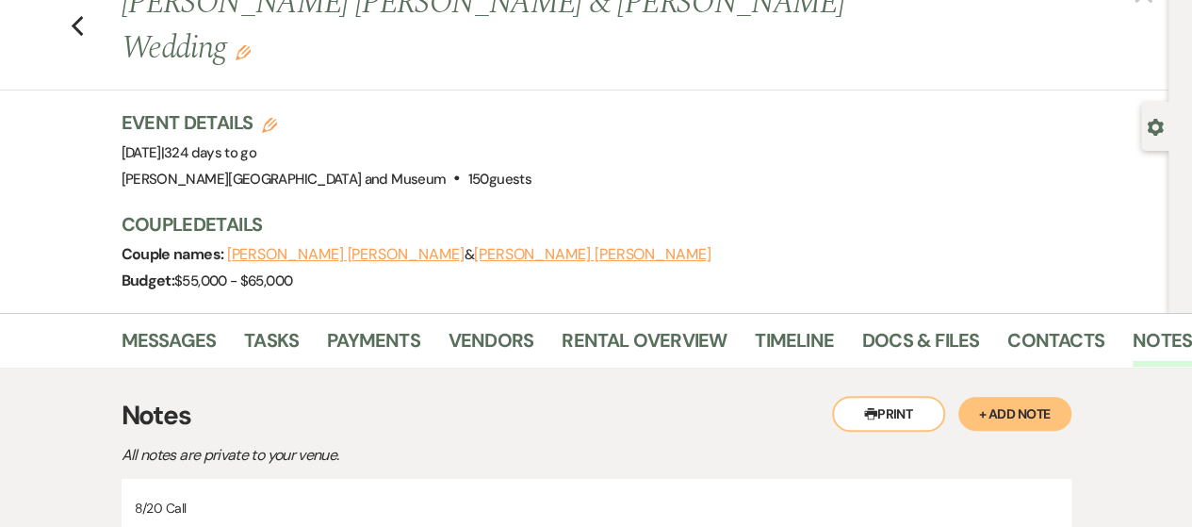
scroll to position [0, 0]
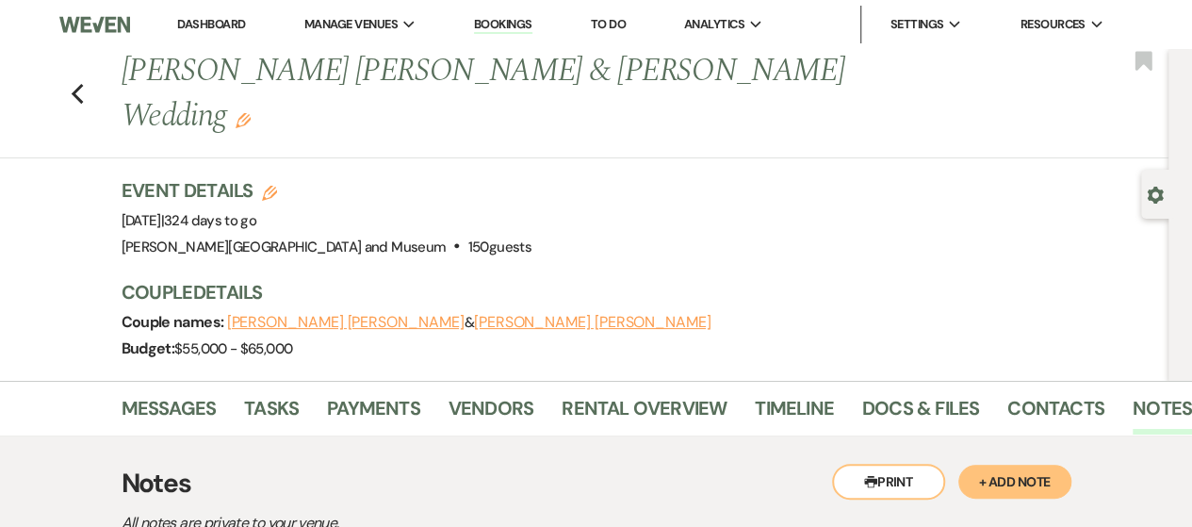
click at [216, 21] on link "Dashboard" at bounding box center [211, 24] width 68 height 16
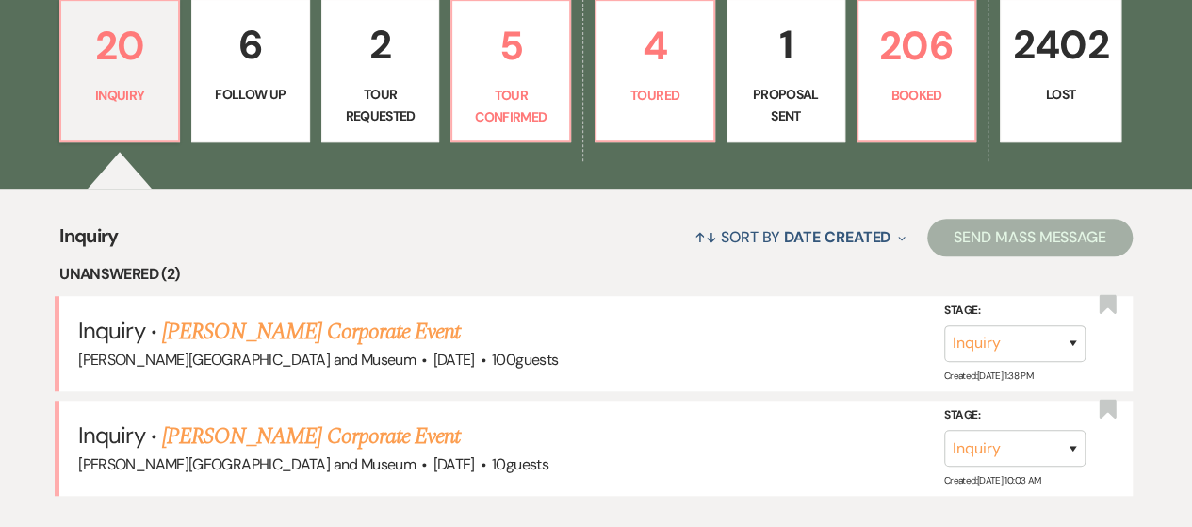
scroll to position [659, 0]
